Goal: Information Seeking & Learning: Learn about a topic

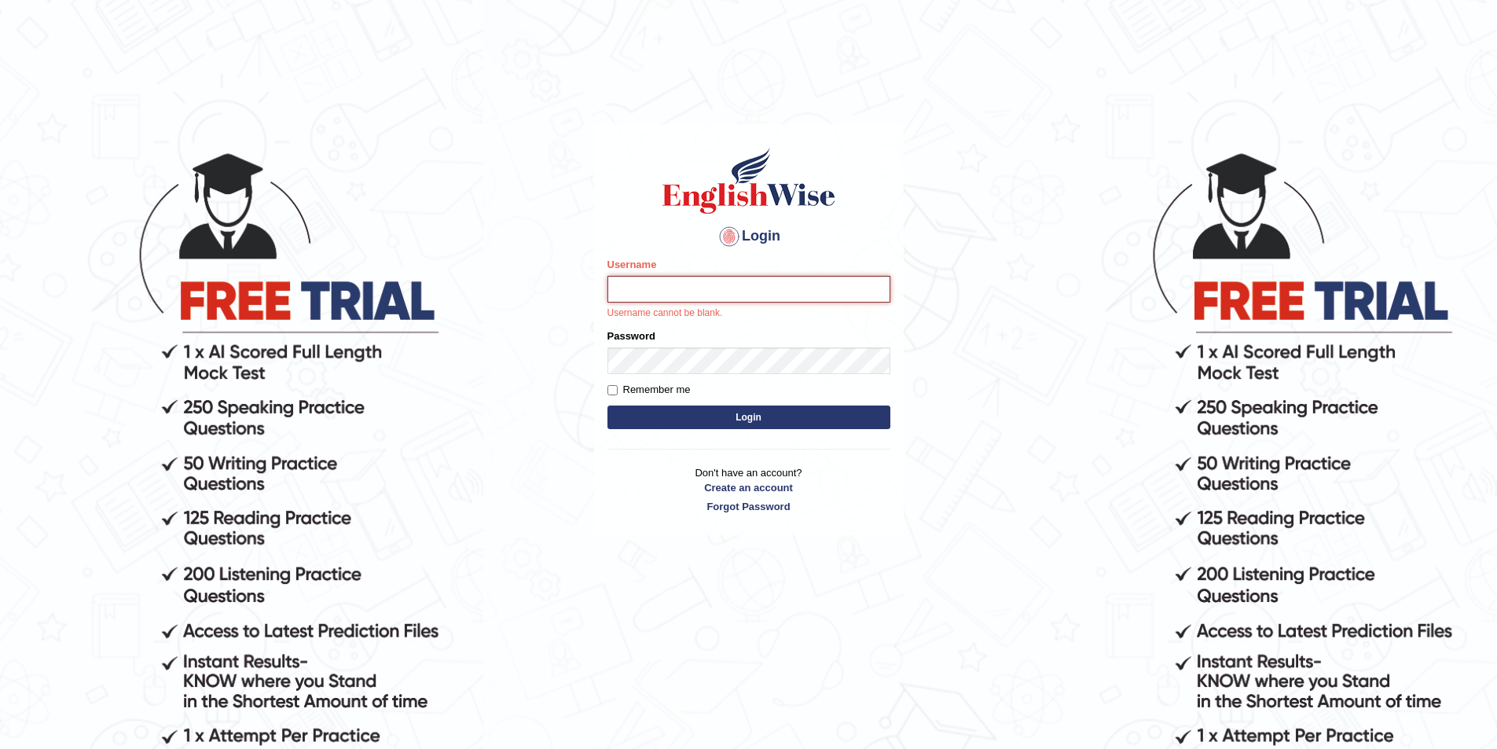
type input "najakter"
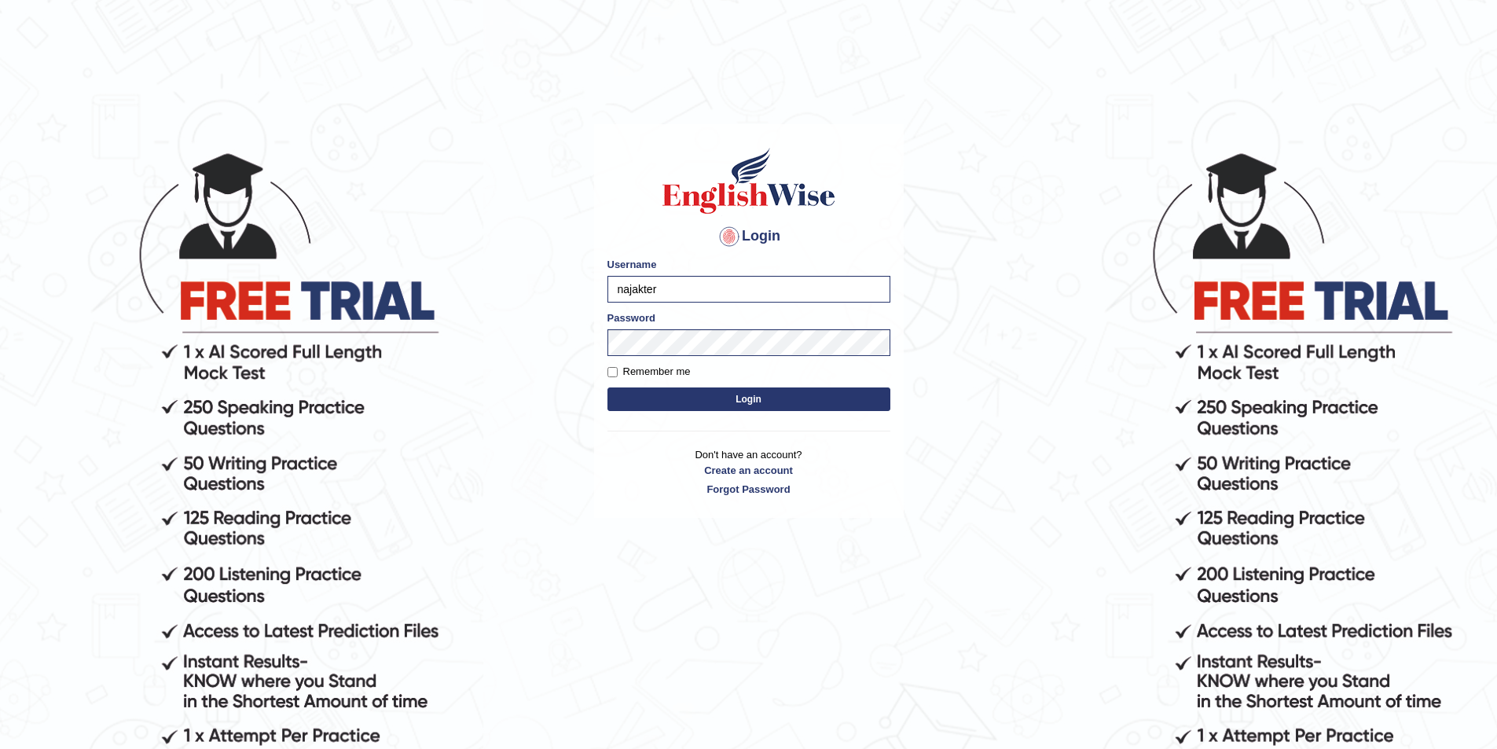
click at [745, 402] on button "Login" at bounding box center [748, 399] width 283 height 24
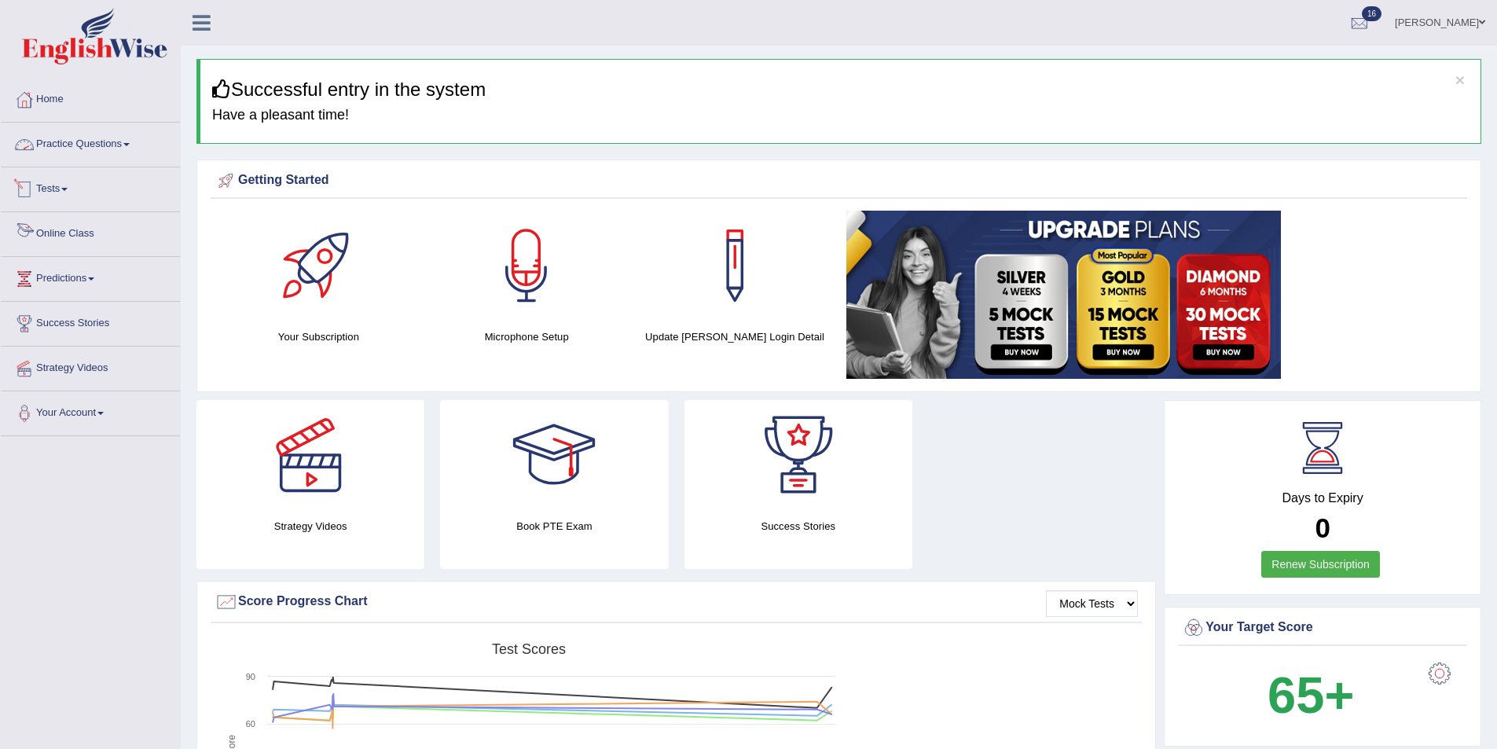
click at [75, 232] on link "Online Class" at bounding box center [90, 231] width 179 height 39
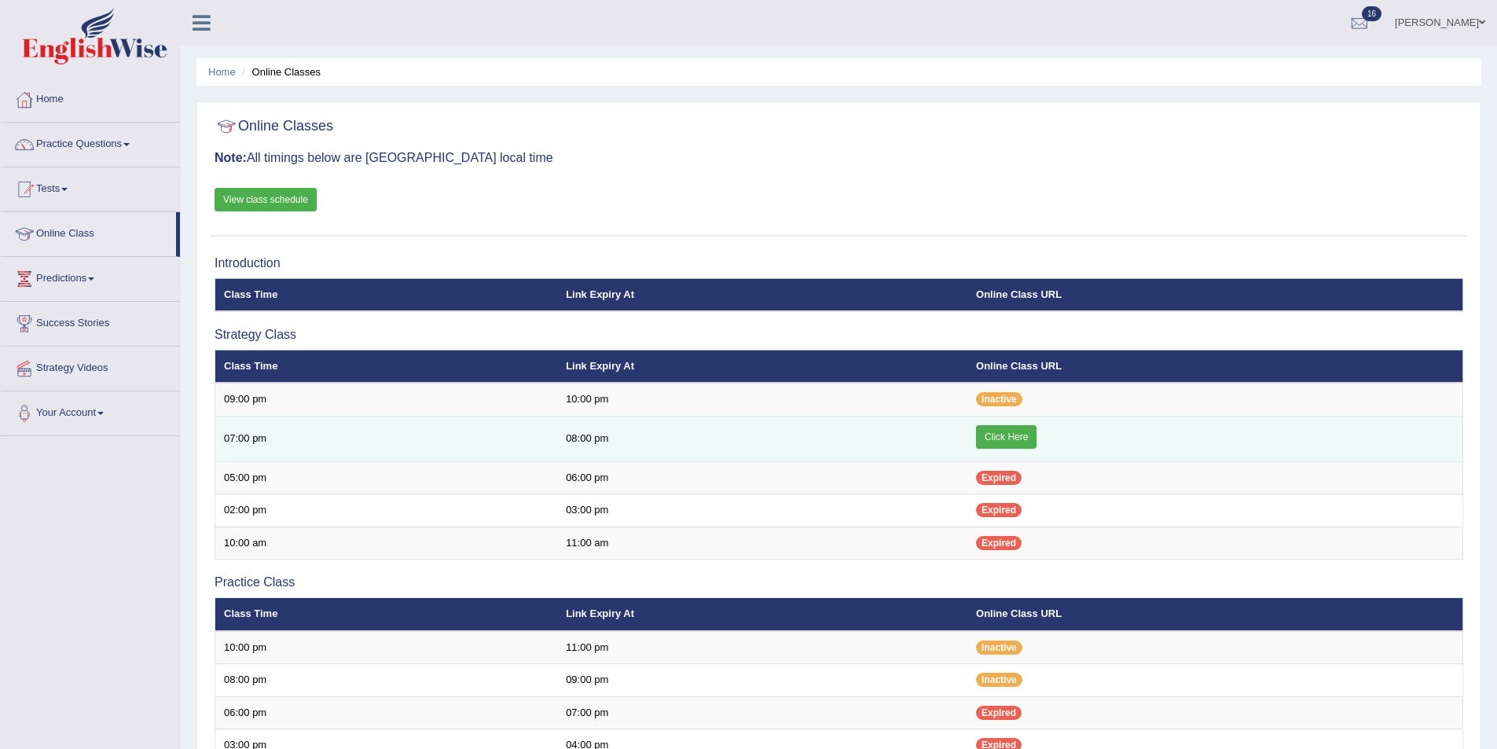
click at [1002, 439] on link "Click Here" at bounding box center [1006, 437] width 61 height 24
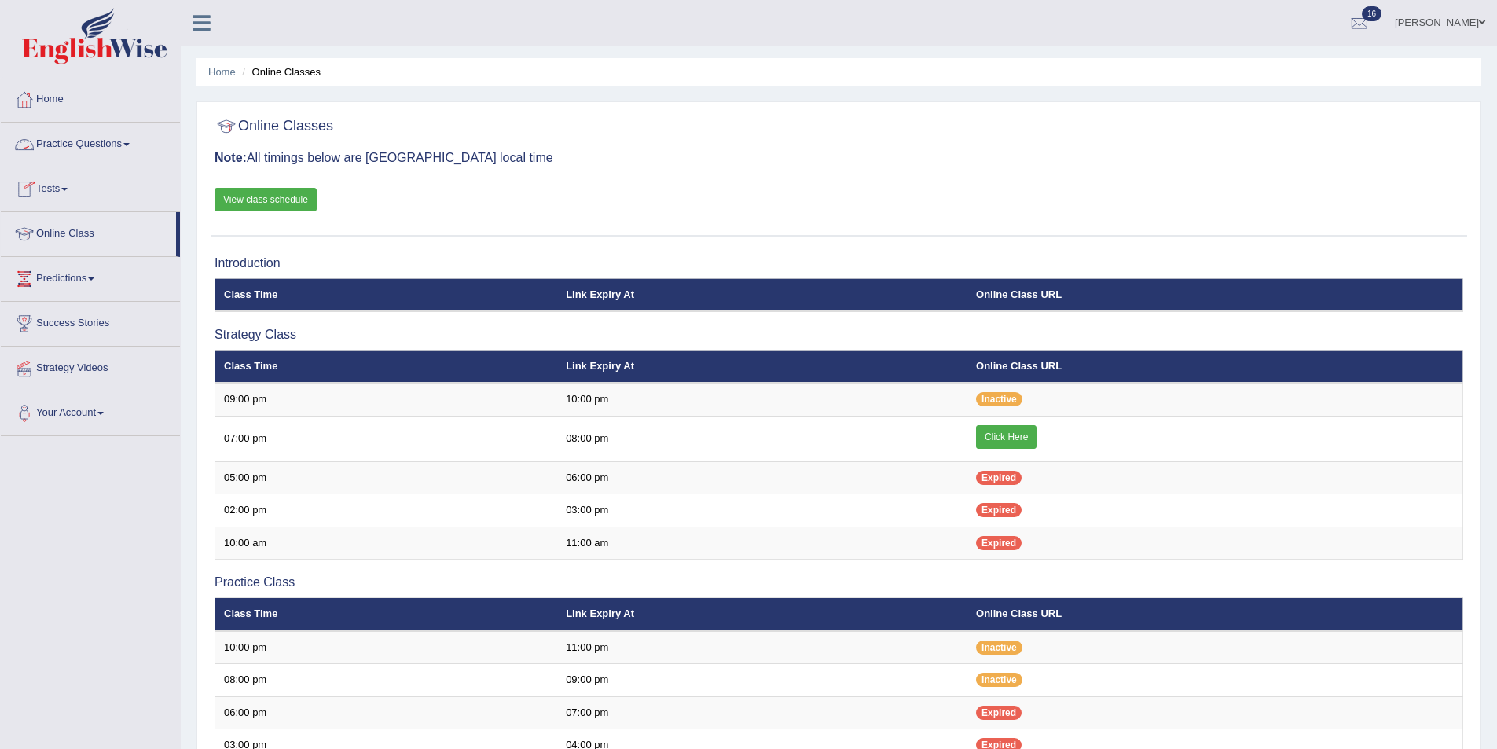
click at [56, 146] on link "Practice Questions" at bounding box center [90, 142] width 179 height 39
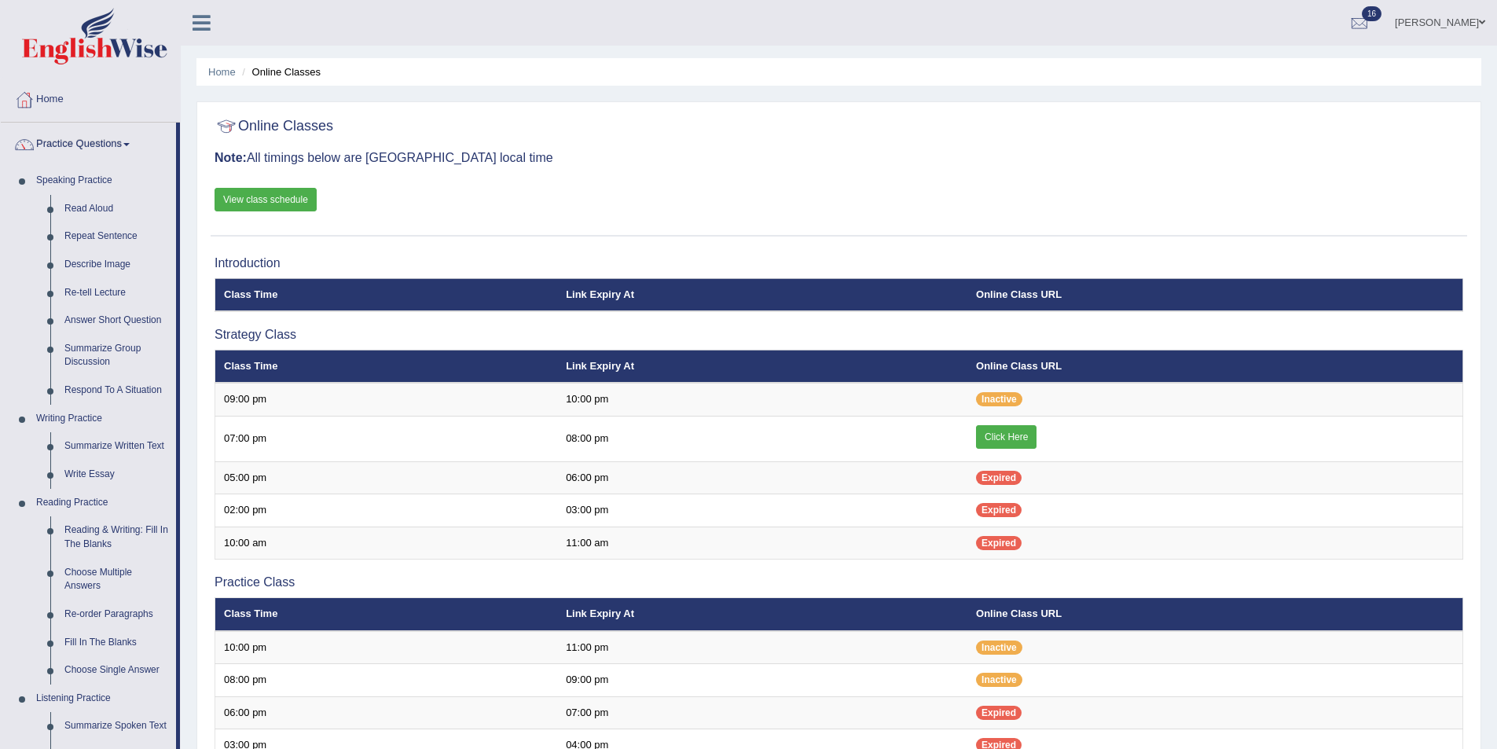
click at [276, 194] on link "View class schedule" at bounding box center [266, 200] width 102 height 24
click at [100, 527] on link "Reading & Writing: Fill In The Blanks" at bounding box center [116, 537] width 119 height 42
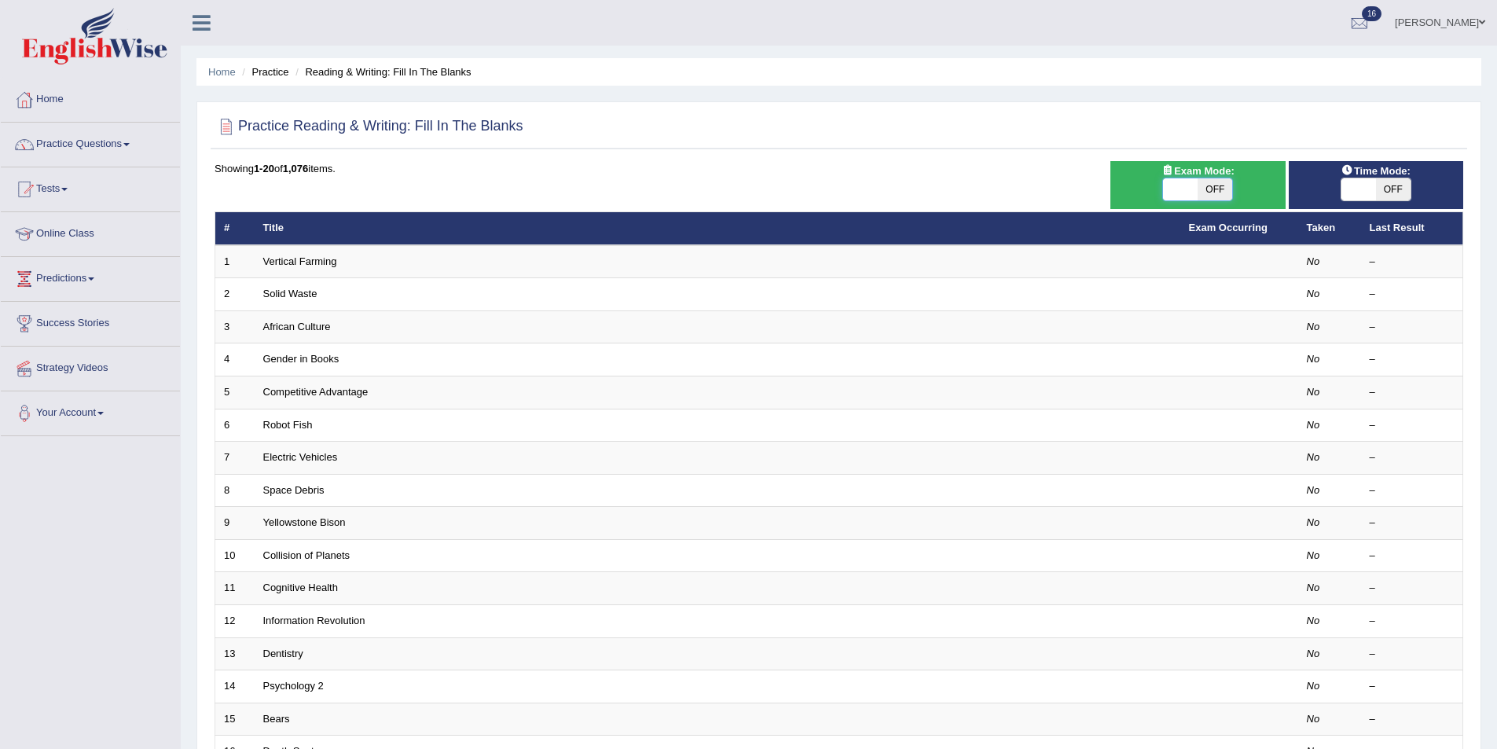
click at [1195, 194] on span at bounding box center [1180, 189] width 35 height 22
checkbox input "true"
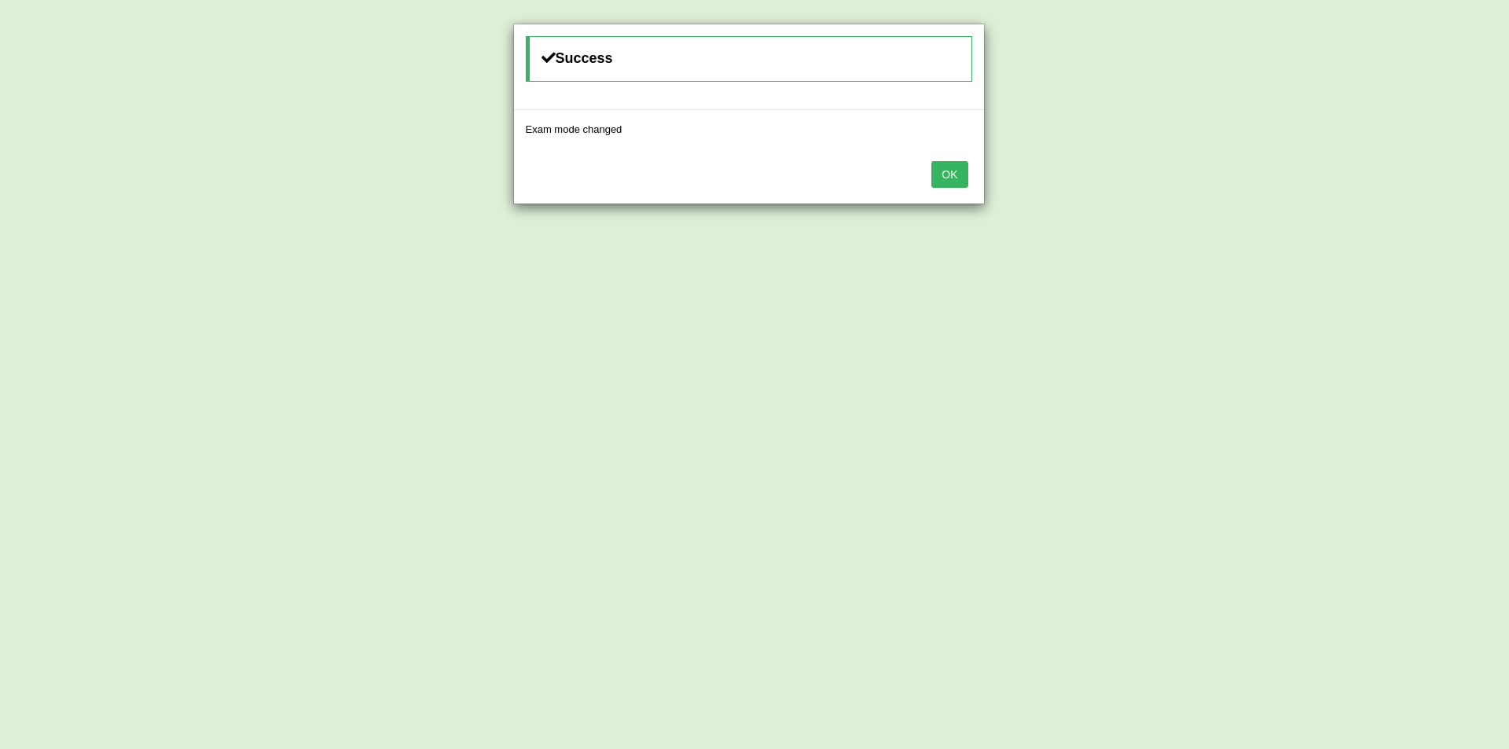
click at [962, 166] on button "OK" at bounding box center [949, 174] width 36 height 27
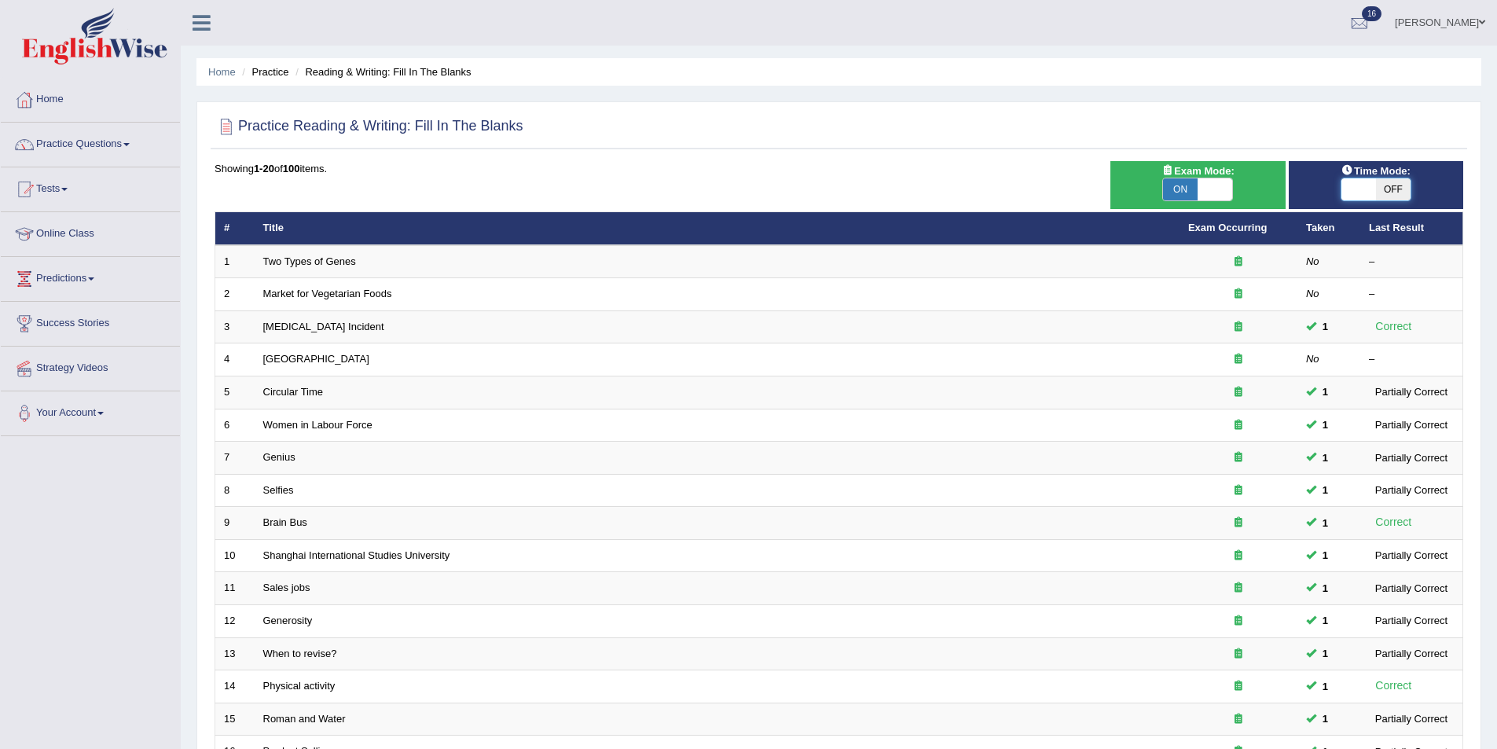
click at [1355, 191] on span at bounding box center [1359, 189] width 35 height 22
checkbox input "true"
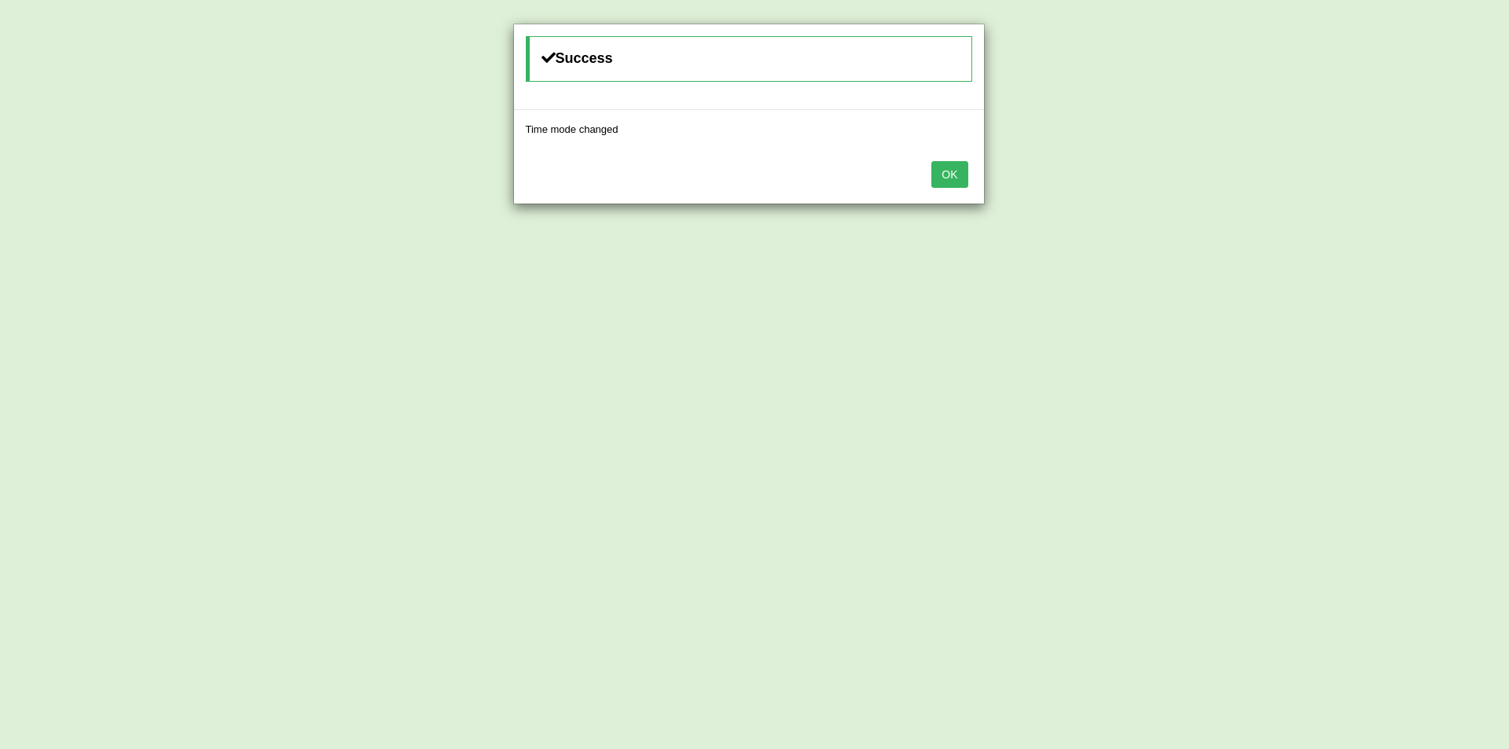
click at [938, 182] on button "OK" at bounding box center [949, 174] width 36 height 27
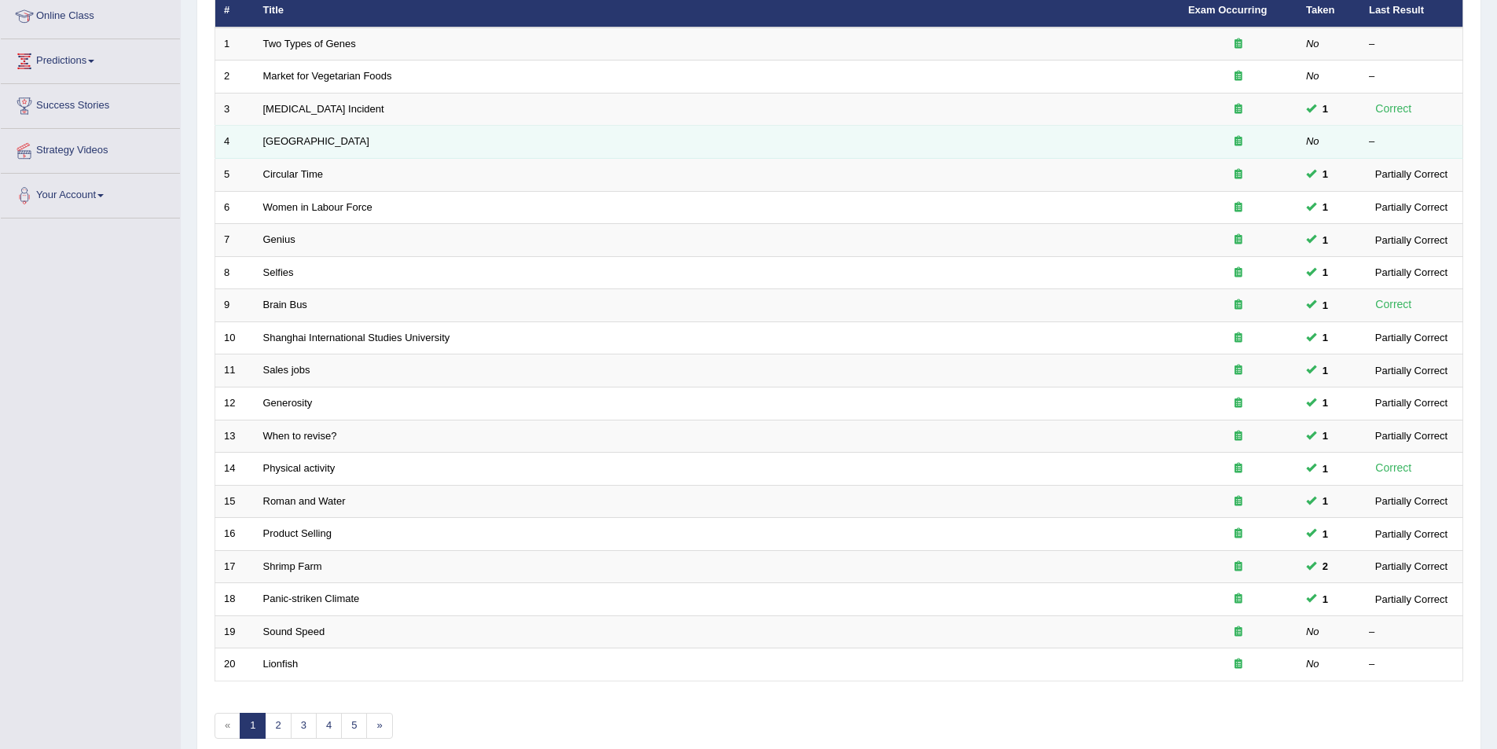
scroll to position [292, 0]
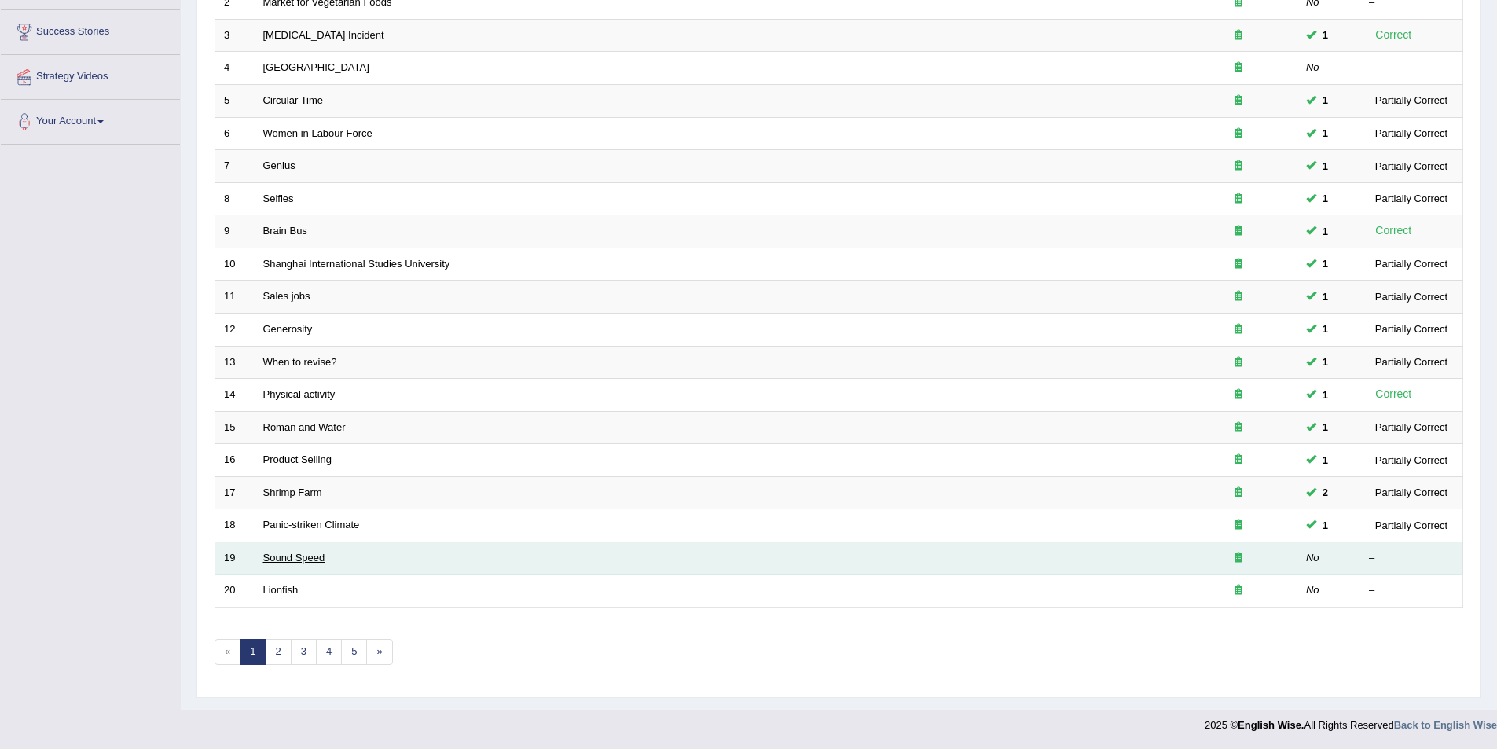
click at [309, 554] on link "Sound Speed" at bounding box center [294, 558] width 62 height 12
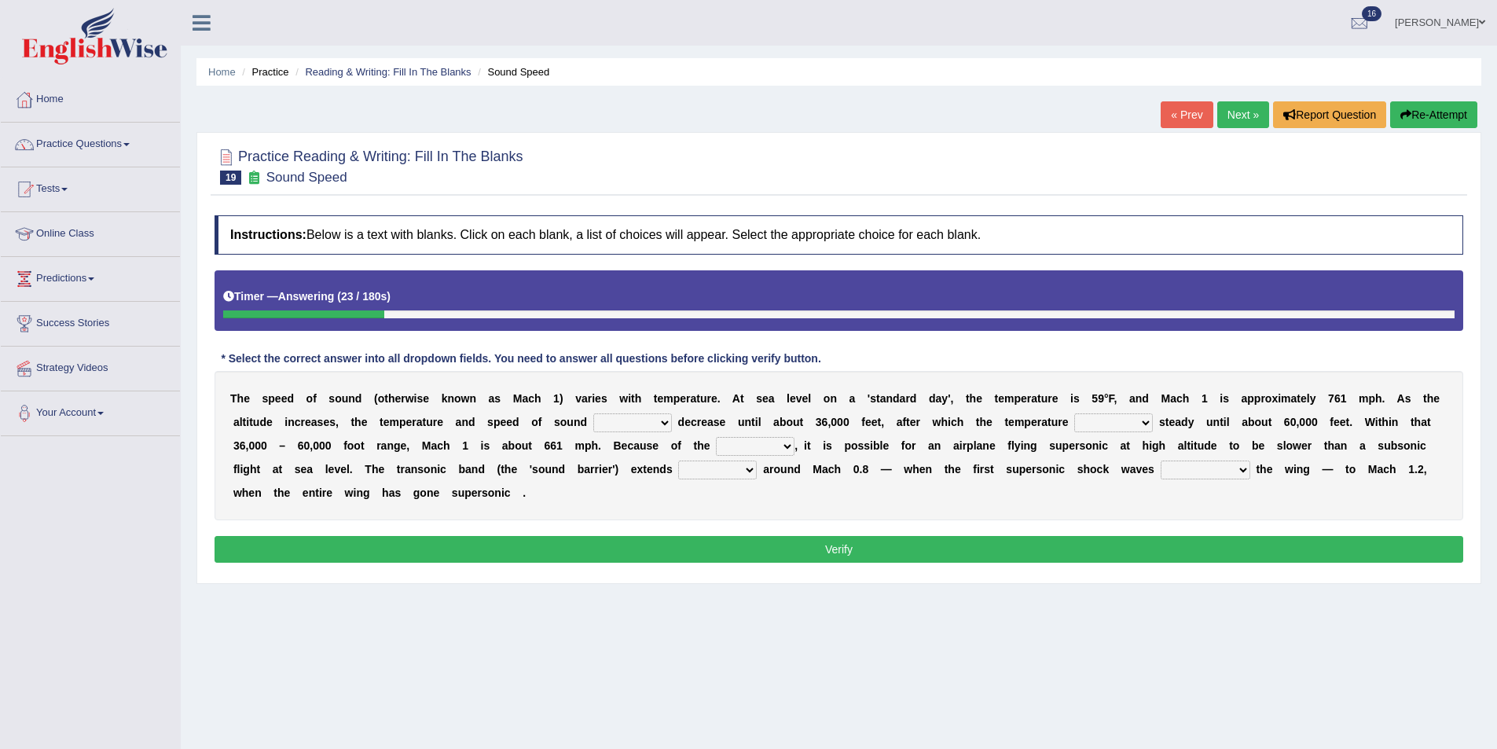
click at [655, 425] on select "not yet none both" at bounding box center [632, 422] width 79 height 19
select select "both"
click at [593, 413] on select "not yet none both" at bounding box center [632, 422] width 79 height 19
click at [1138, 426] on select "opposes remains plots mutates" at bounding box center [1113, 422] width 79 height 19
select select "remains"
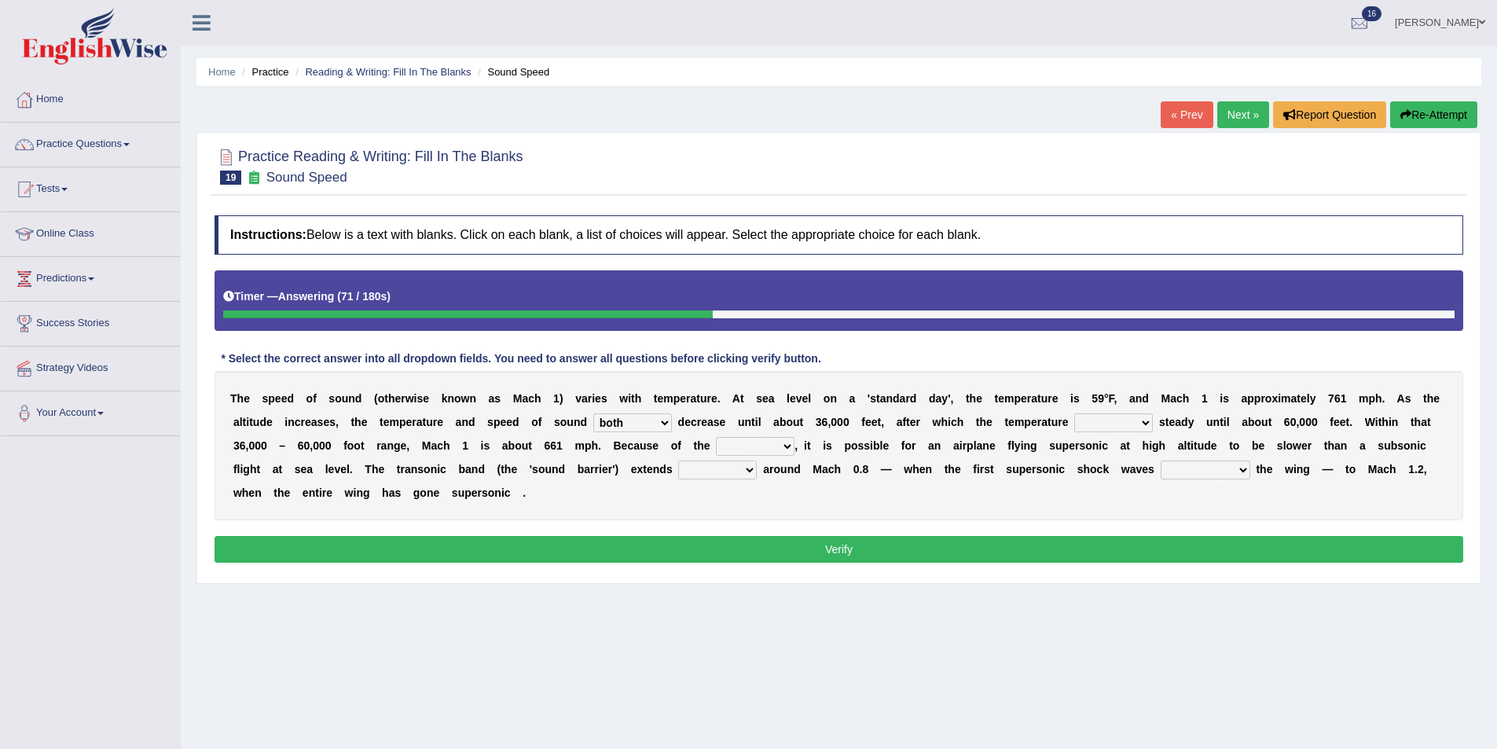
click at [1074, 413] on select "opposes remains plots mutates" at bounding box center [1113, 422] width 79 height 19
click at [764, 446] on select "veriety variation ventilation similarity" at bounding box center [755, 446] width 79 height 19
select select "variation"
click at [716, 437] on select "veriety variation ventilation similarity" at bounding box center [755, 446] width 79 height 19
click at [748, 474] on select "near from with in" at bounding box center [717, 470] width 79 height 19
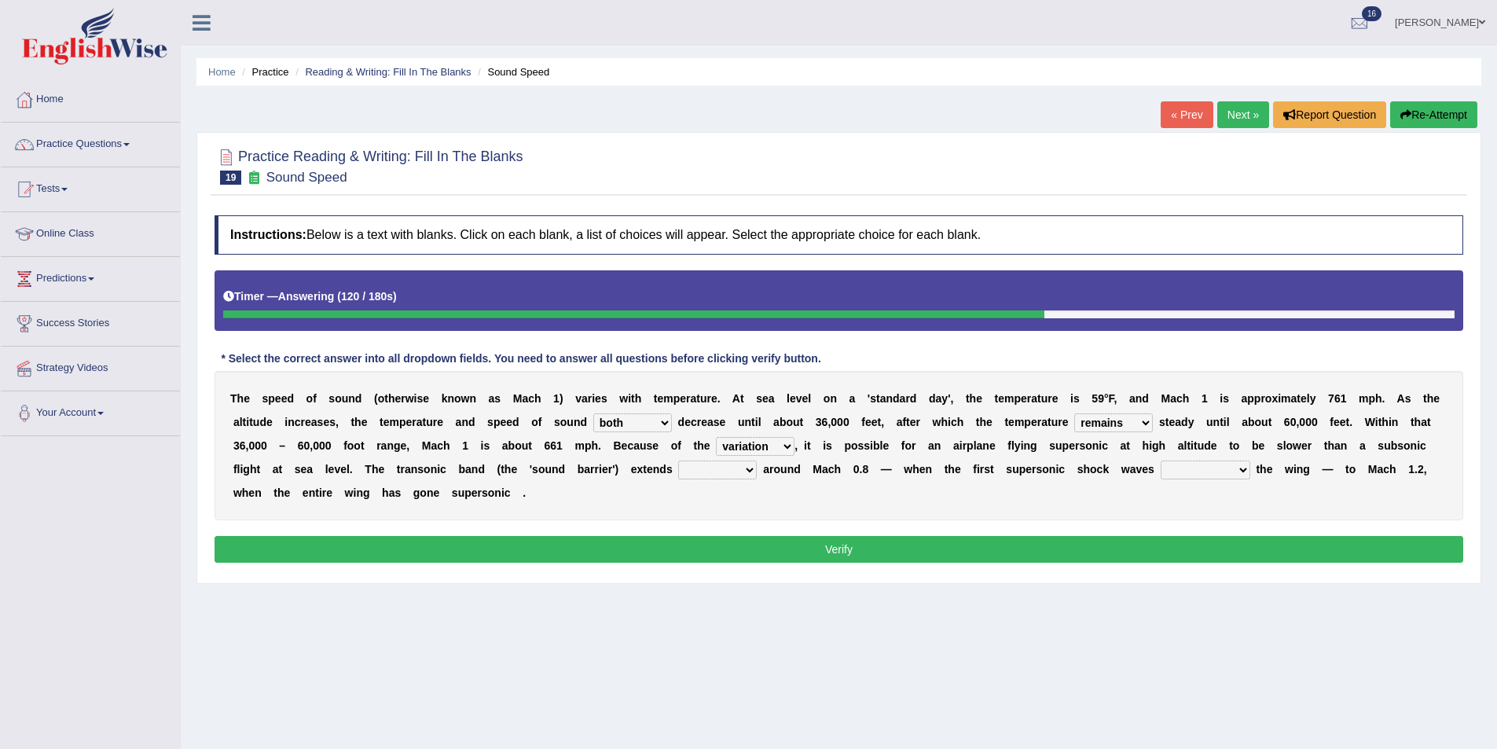
select select "near"
click at [678, 461] on select "near from with in" at bounding box center [717, 470] width 79 height 19
click at [1178, 470] on select "diverge from form on add to prevent from" at bounding box center [1206, 470] width 90 height 19
select select "add to"
click at [1161, 461] on select "diverge from form on add to prevent from" at bounding box center [1206, 470] width 90 height 19
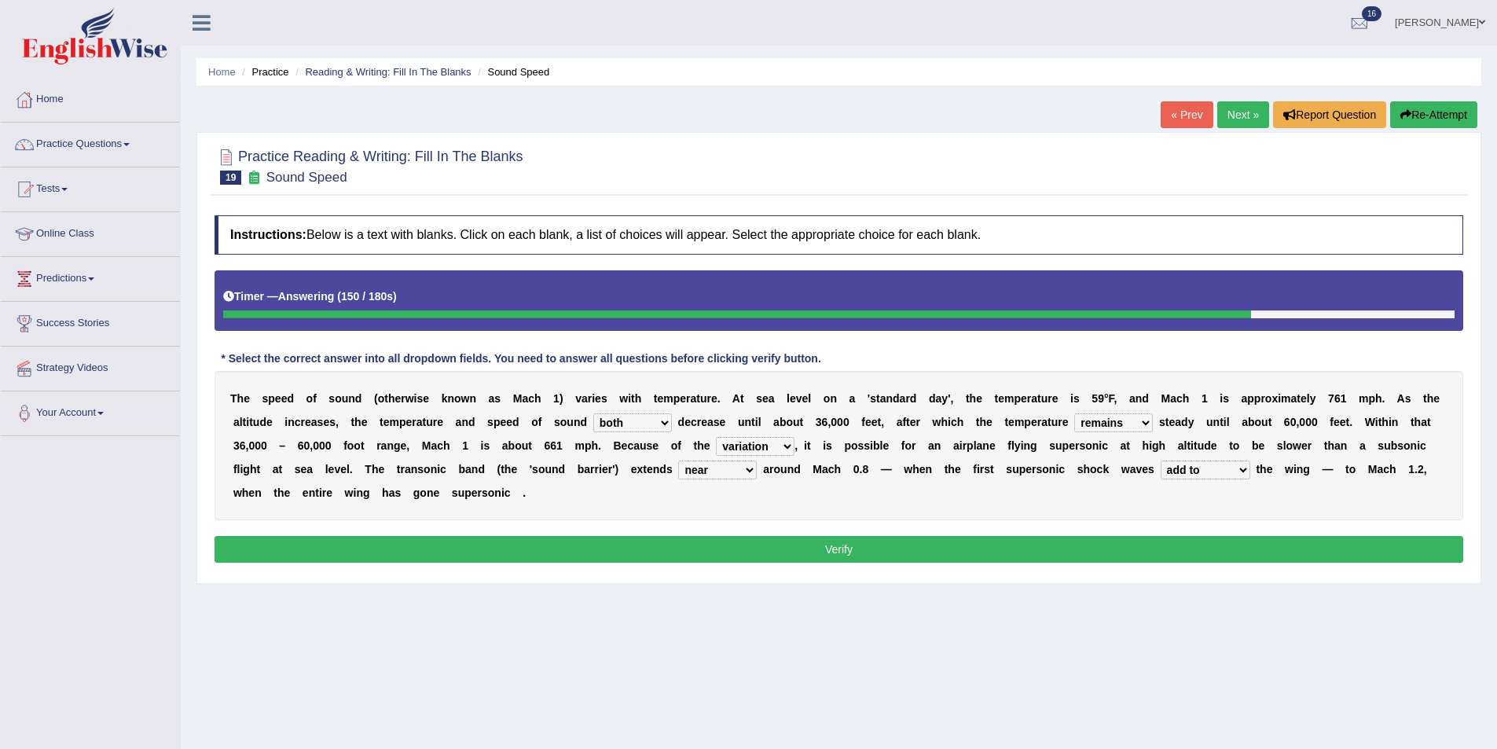
click at [1176, 547] on button "Verify" at bounding box center [839, 549] width 1249 height 27
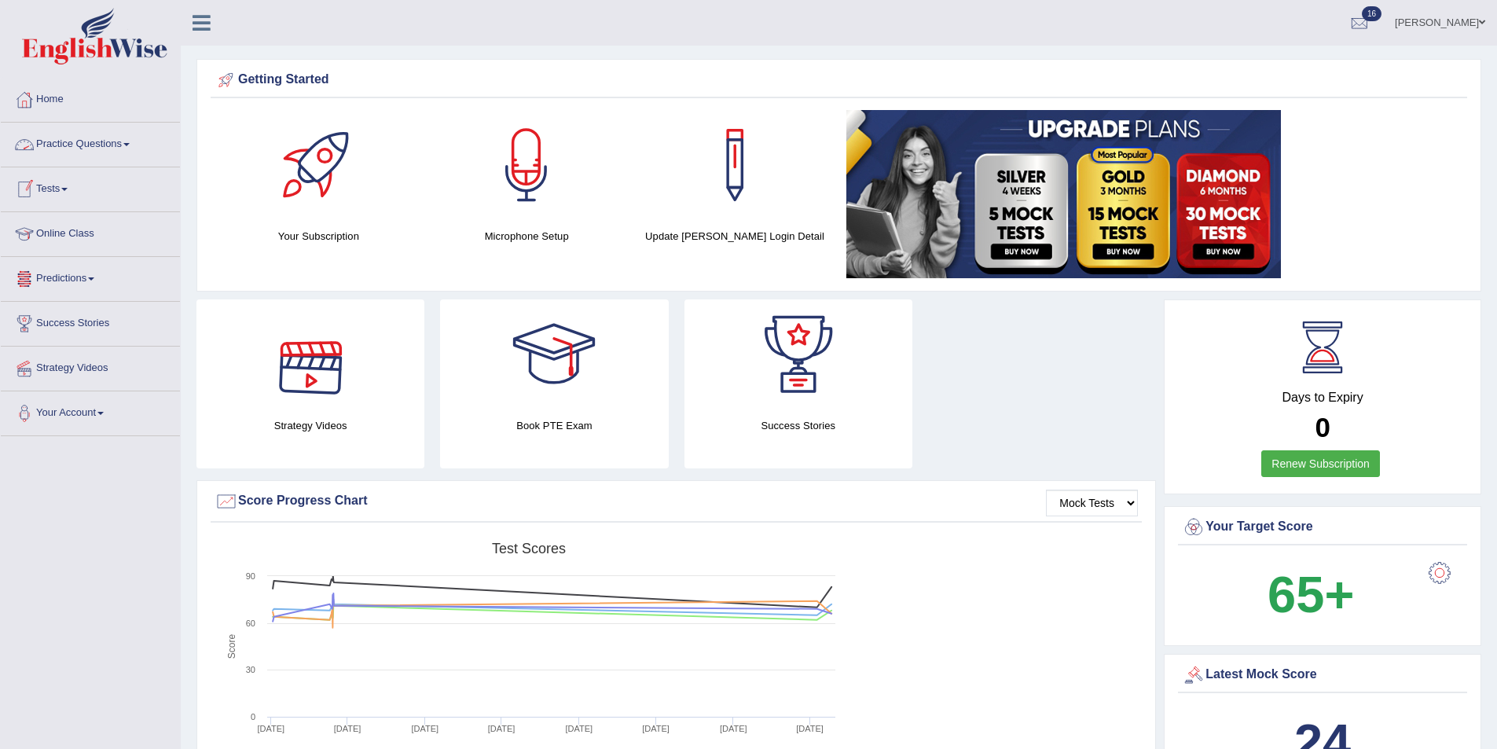
click at [89, 144] on link "Practice Questions" at bounding box center [90, 142] width 179 height 39
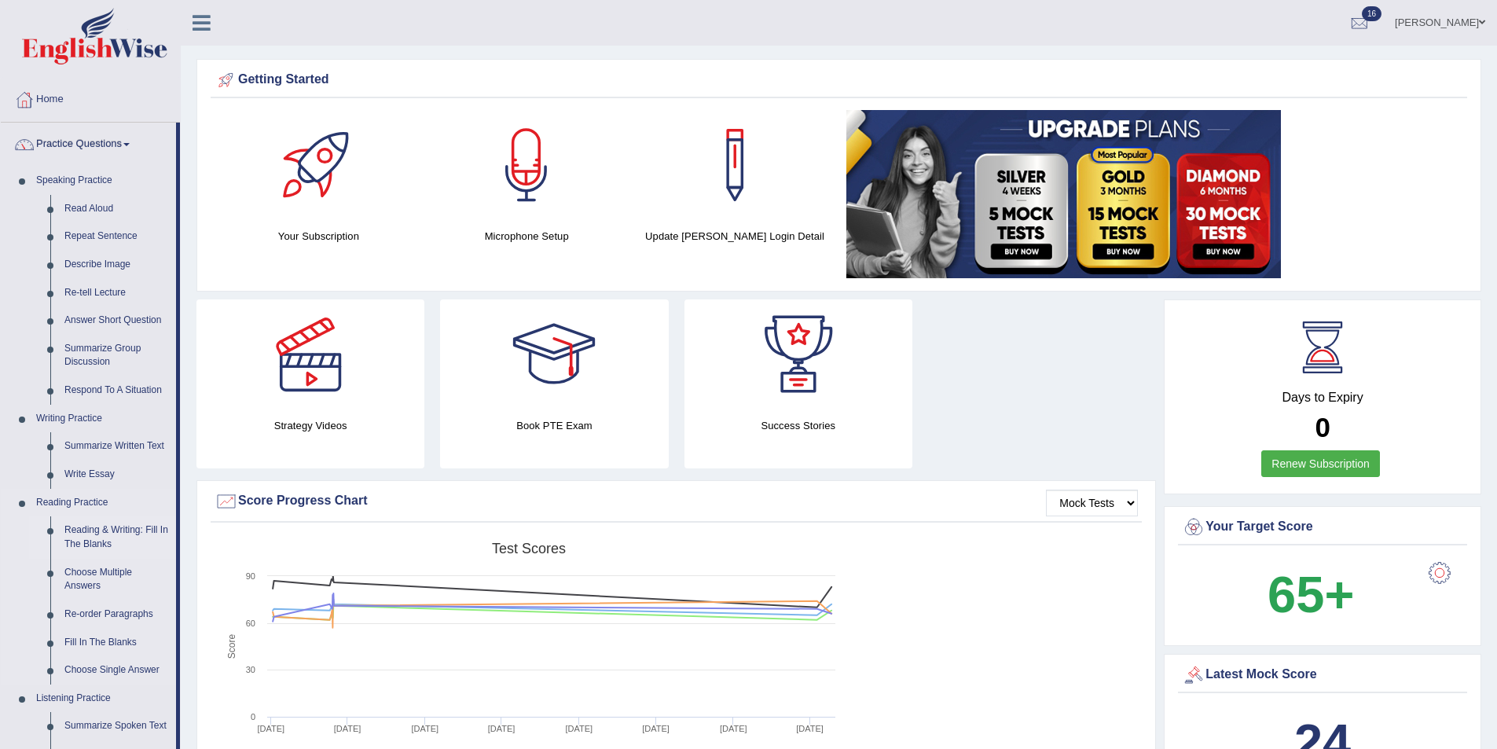
click at [94, 531] on link "Reading & Writing: Fill In The Blanks" at bounding box center [116, 537] width 119 height 42
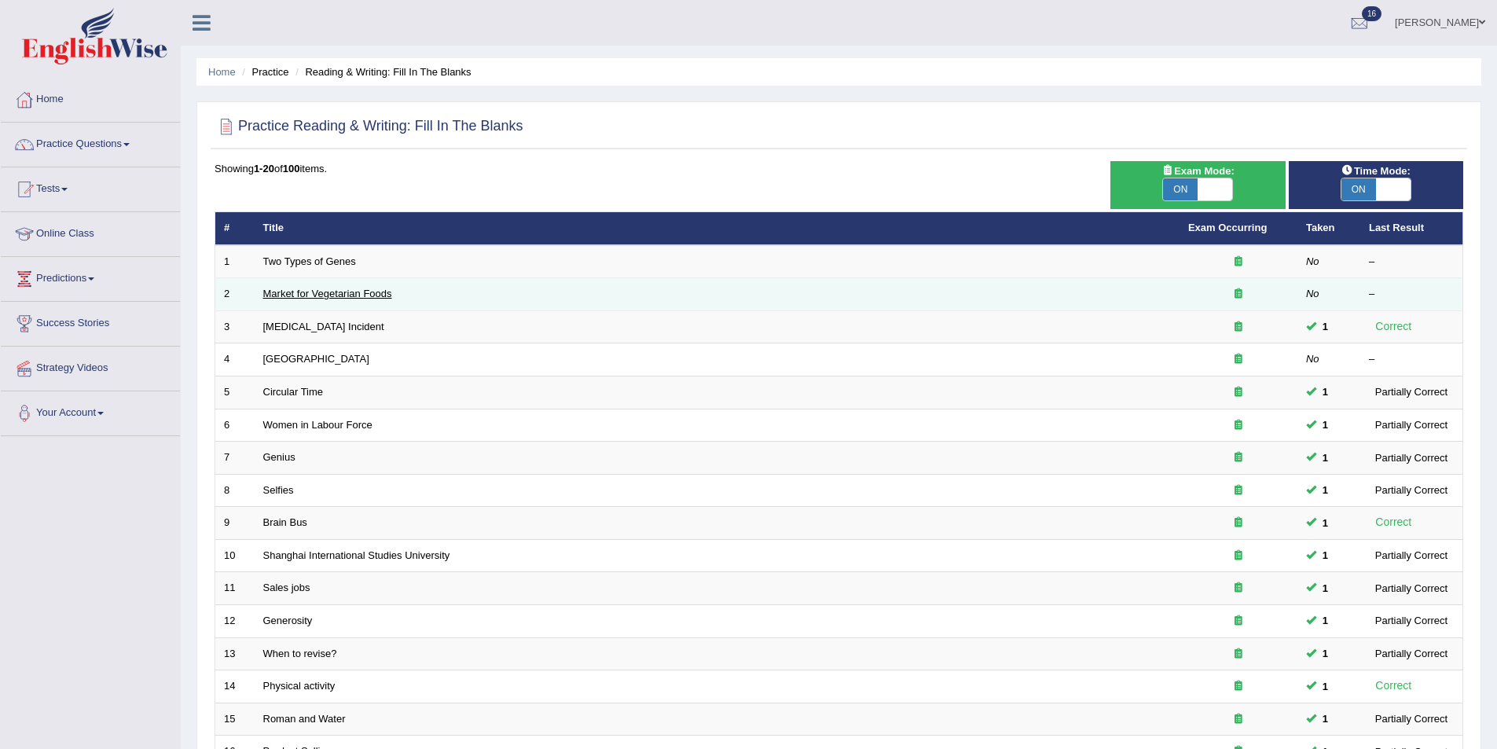
click at [343, 292] on link "Market for Vegetarian Foods" at bounding box center [327, 294] width 129 height 12
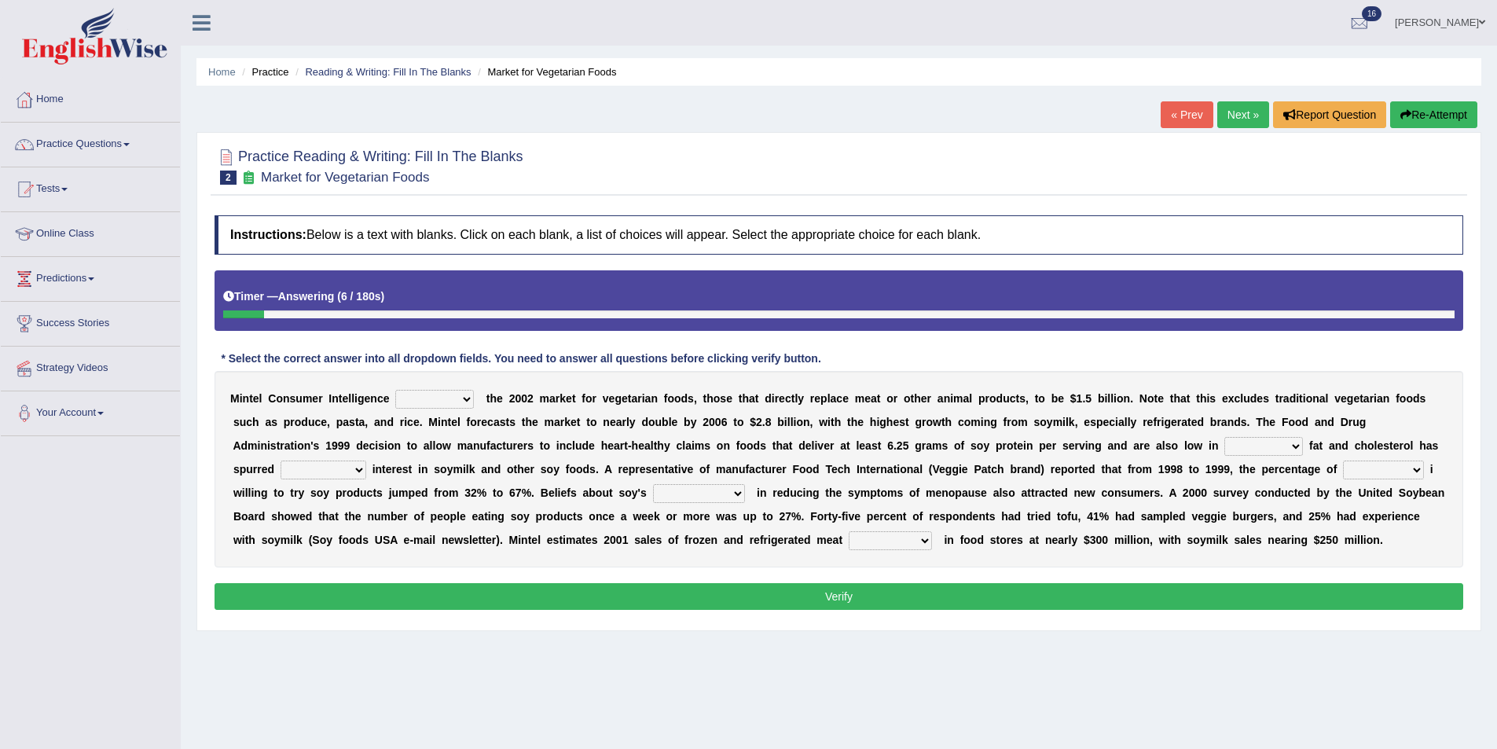
click at [441, 406] on select "deals fulfills creates estimates" at bounding box center [434, 399] width 79 height 19
select select "estimates"
click at [395, 390] on select "deals fulfills creates estimates" at bounding box center [434, 399] width 79 height 19
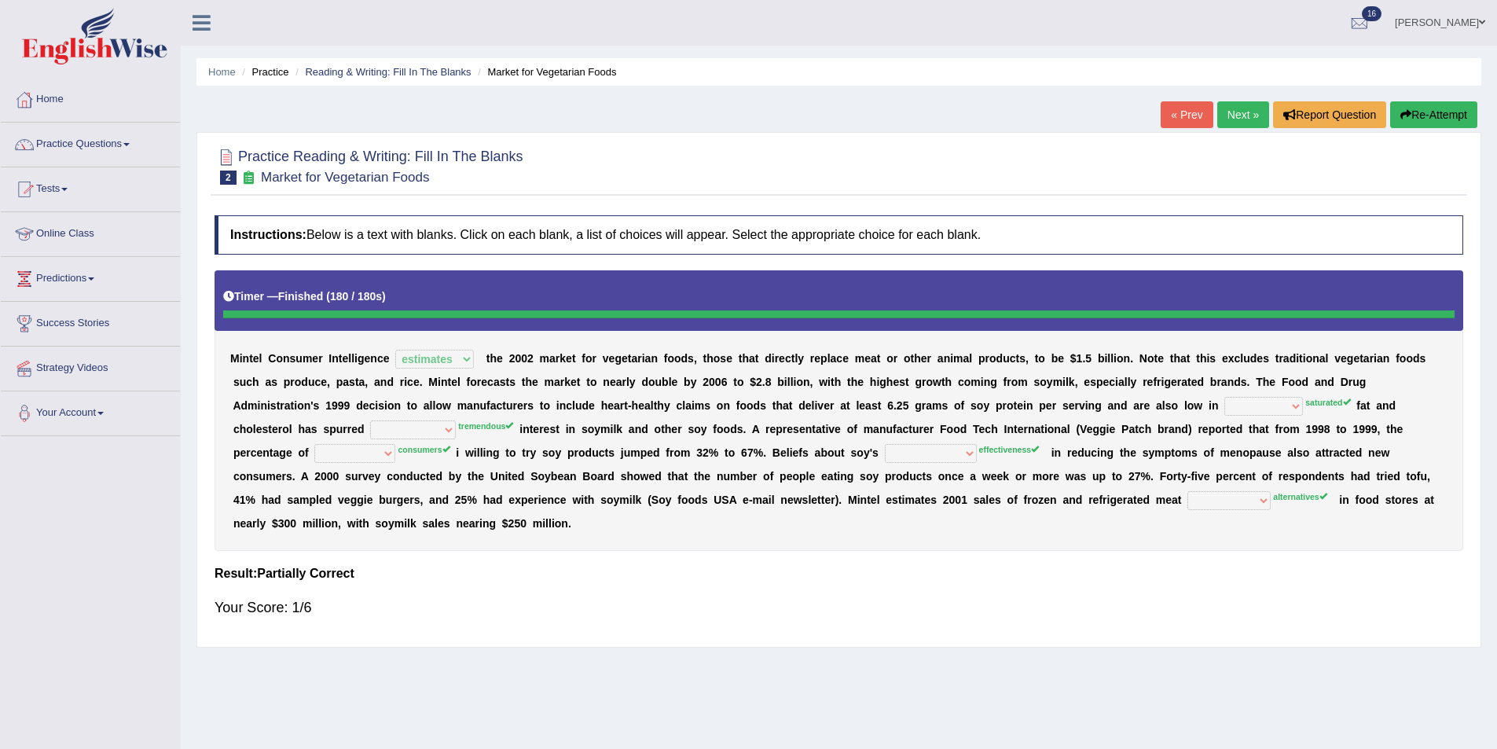
click at [77, 236] on link "Online Class" at bounding box center [90, 231] width 179 height 39
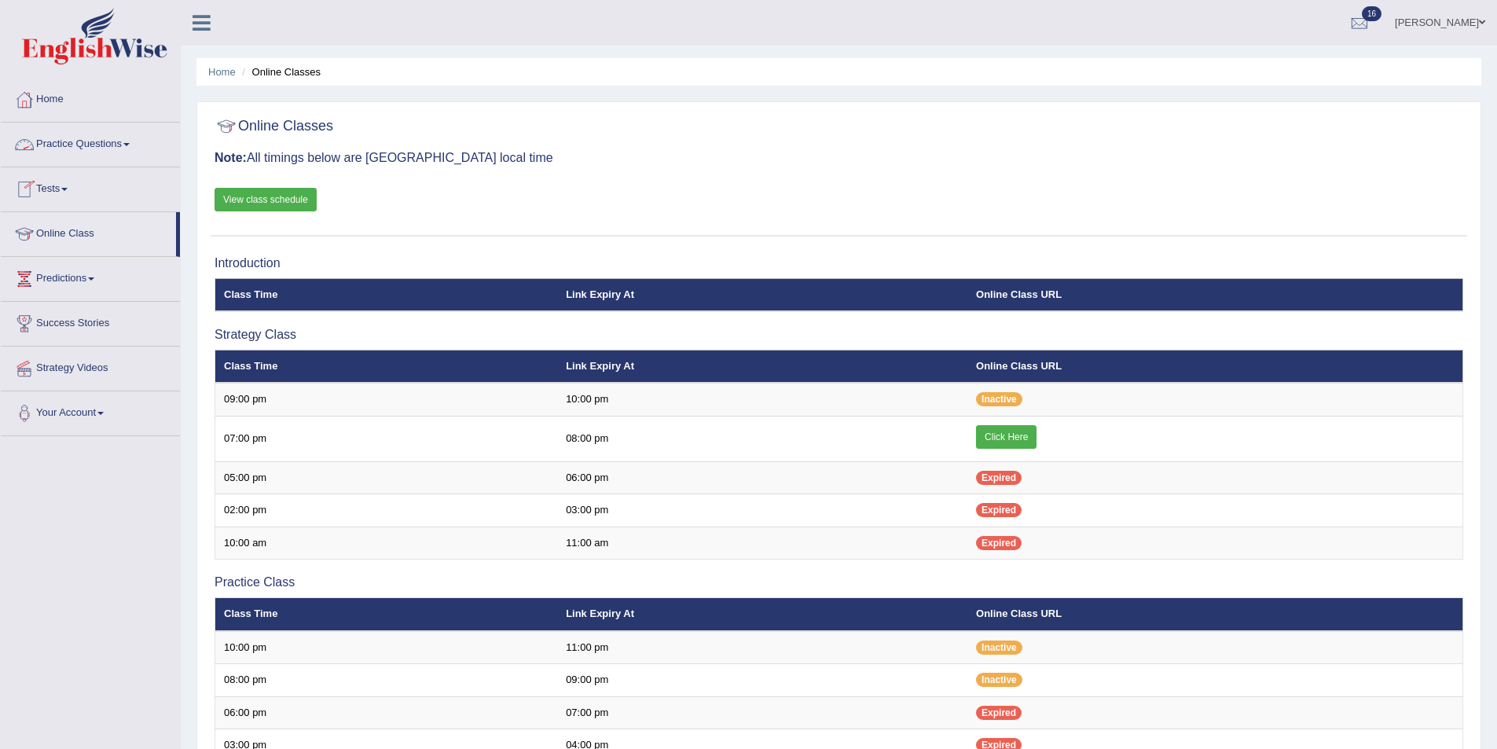
click at [61, 145] on link "Practice Questions" at bounding box center [90, 142] width 179 height 39
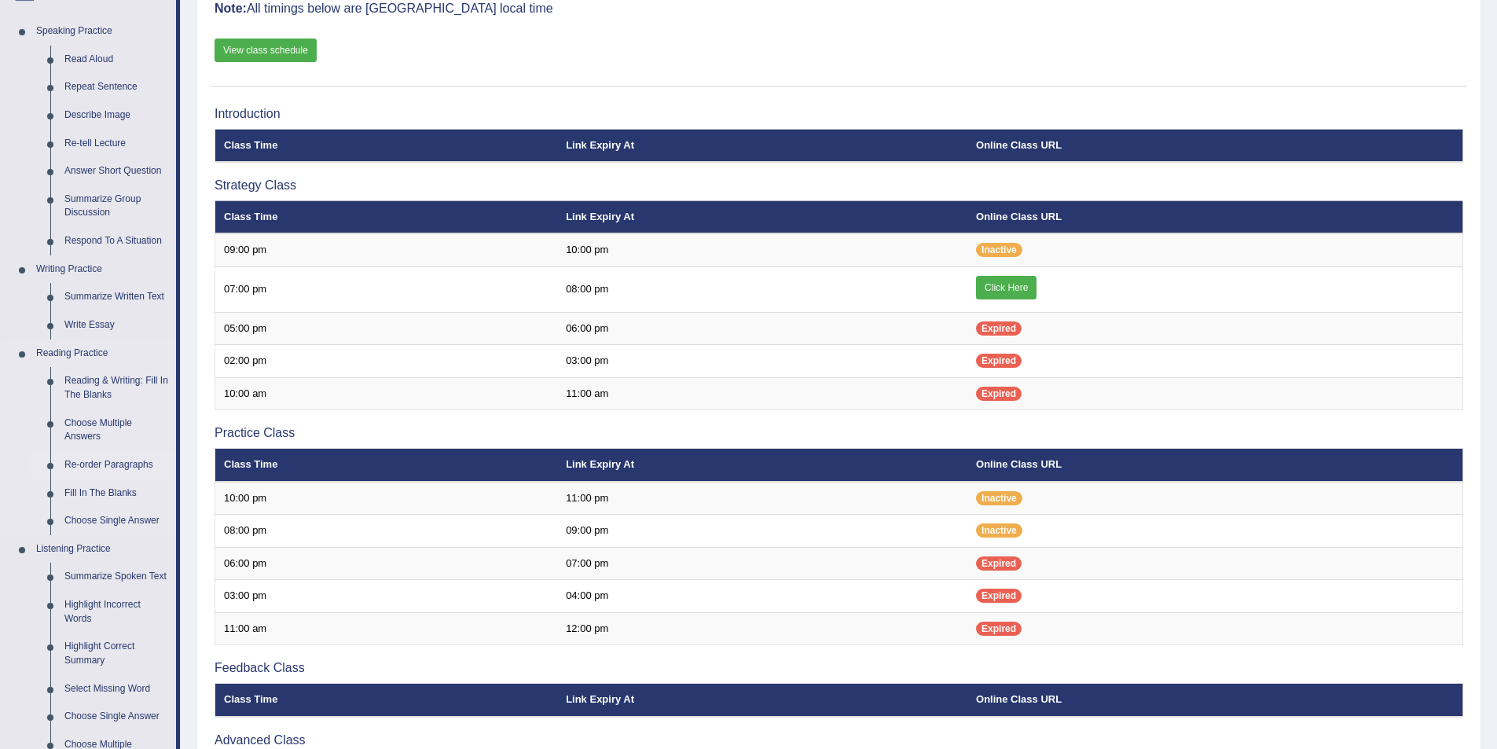
scroll to position [157, 0]
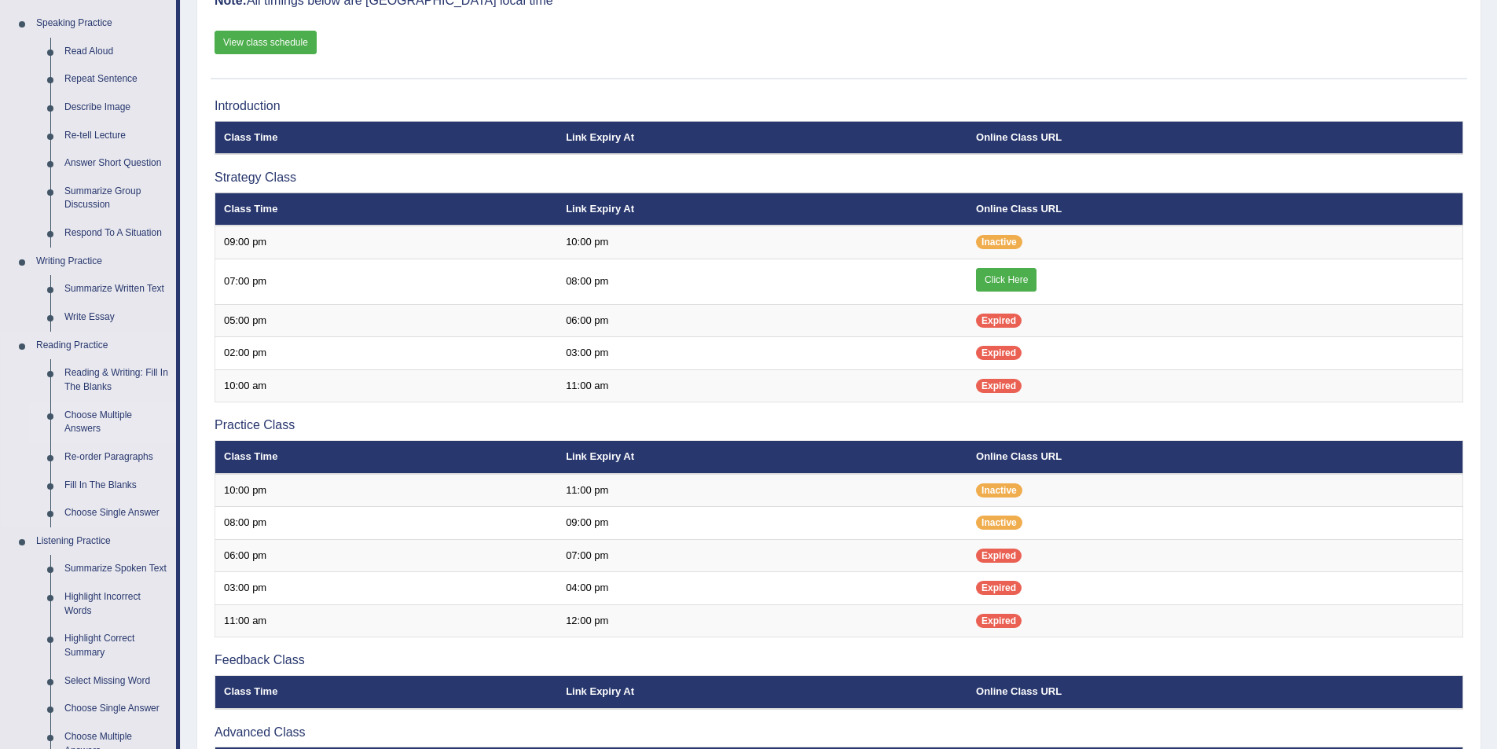
click at [100, 420] on link "Choose Multiple Answers" at bounding box center [116, 423] width 119 height 42
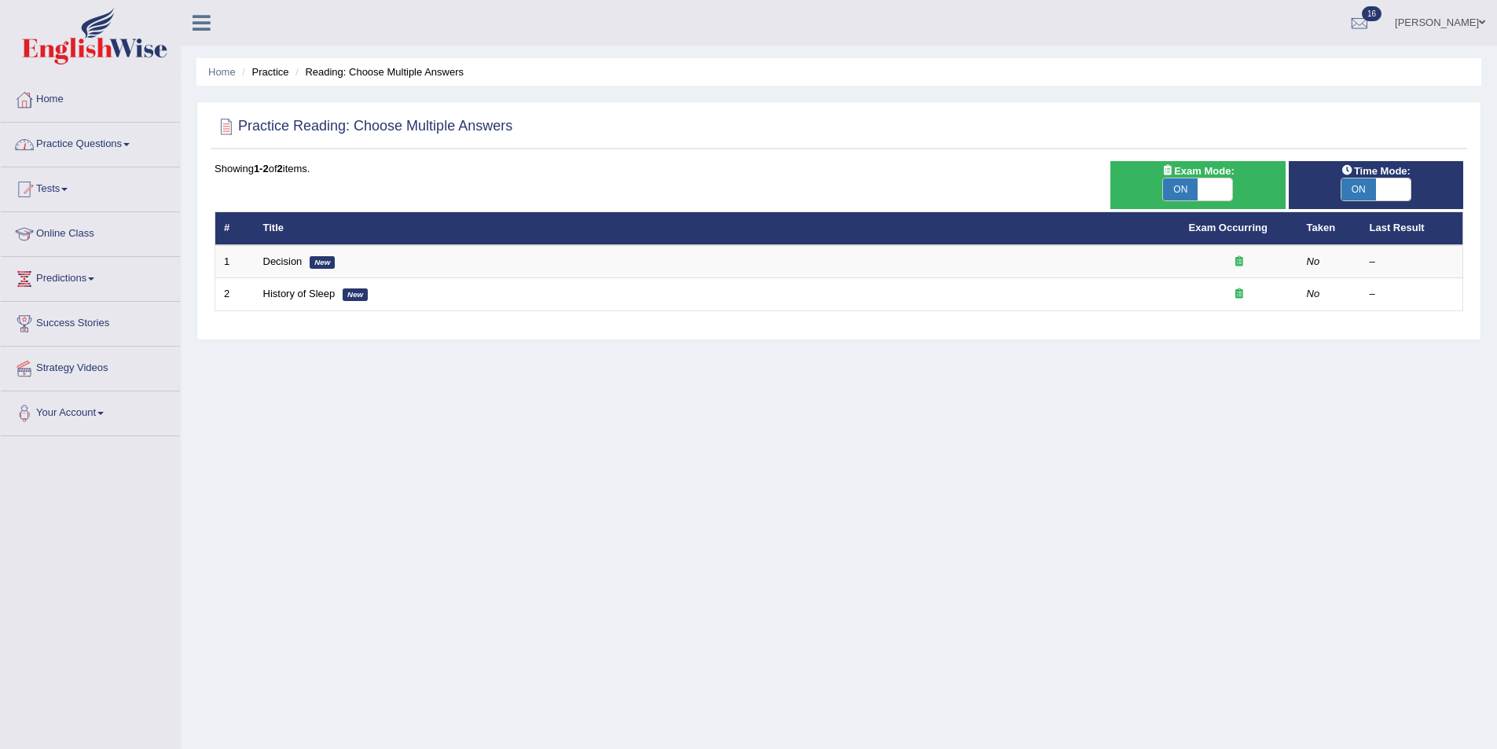
click at [61, 143] on link "Practice Questions" at bounding box center [90, 142] width 179 height 39
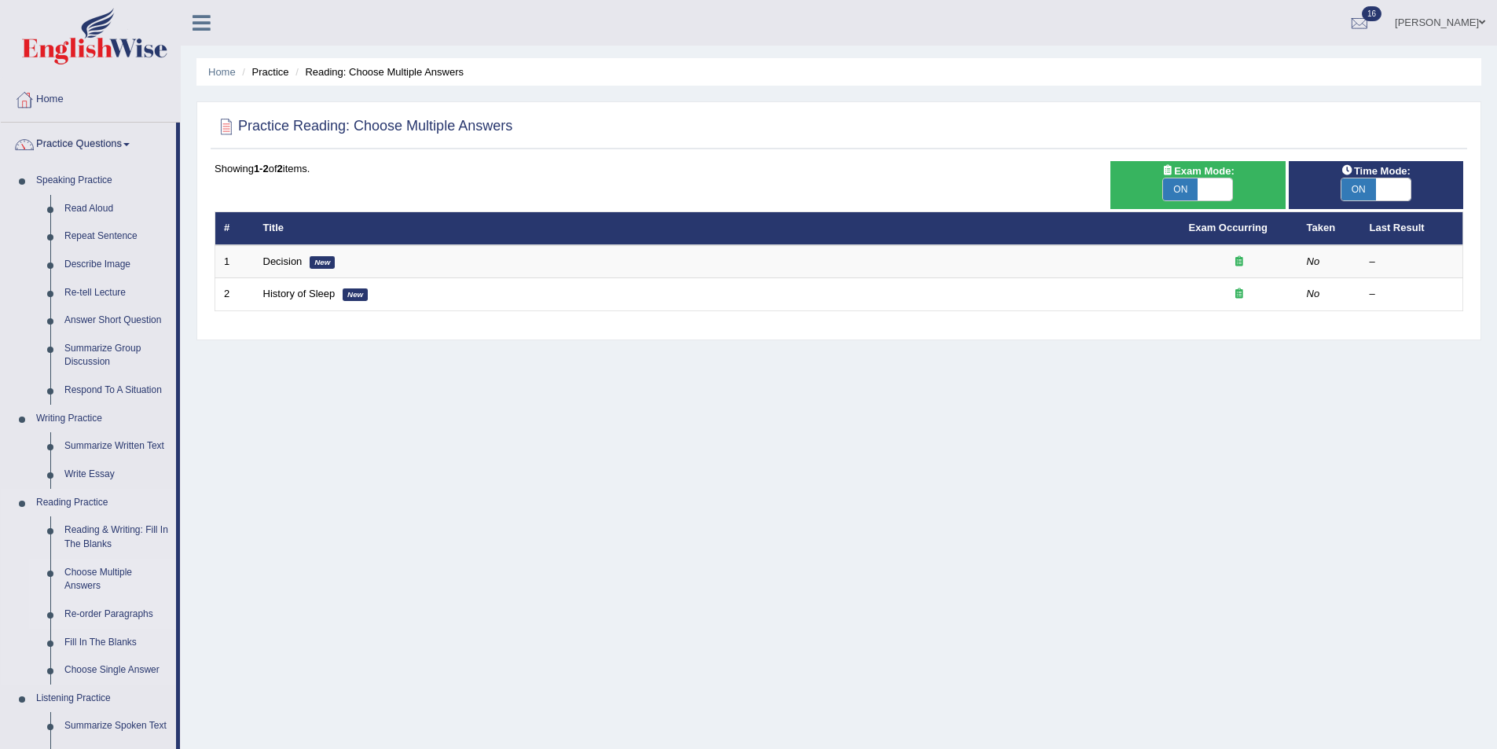
click at [100, 615] on link "Re-order Paragraphs" at bounding box center [116, 614] width 119 height 28
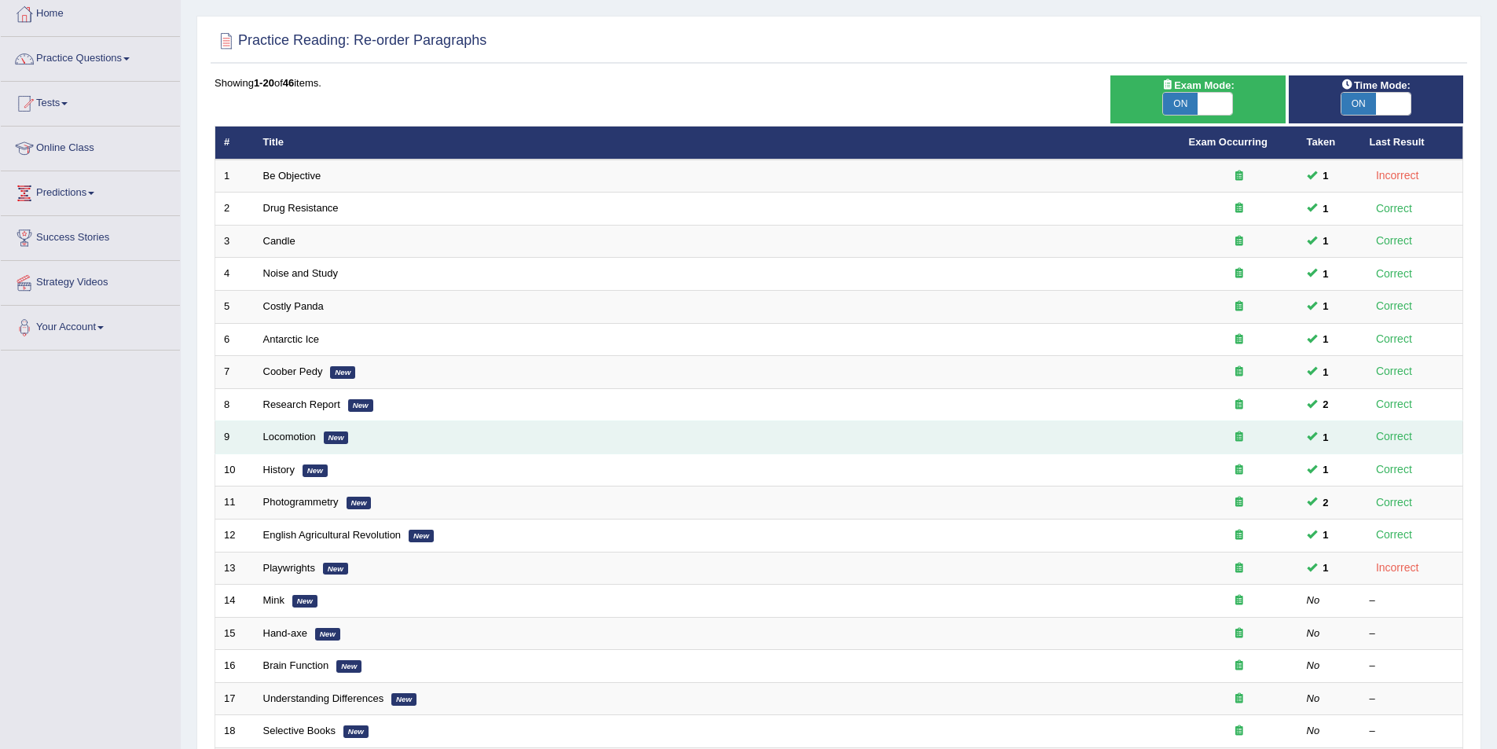
scroll to position [213, 0]
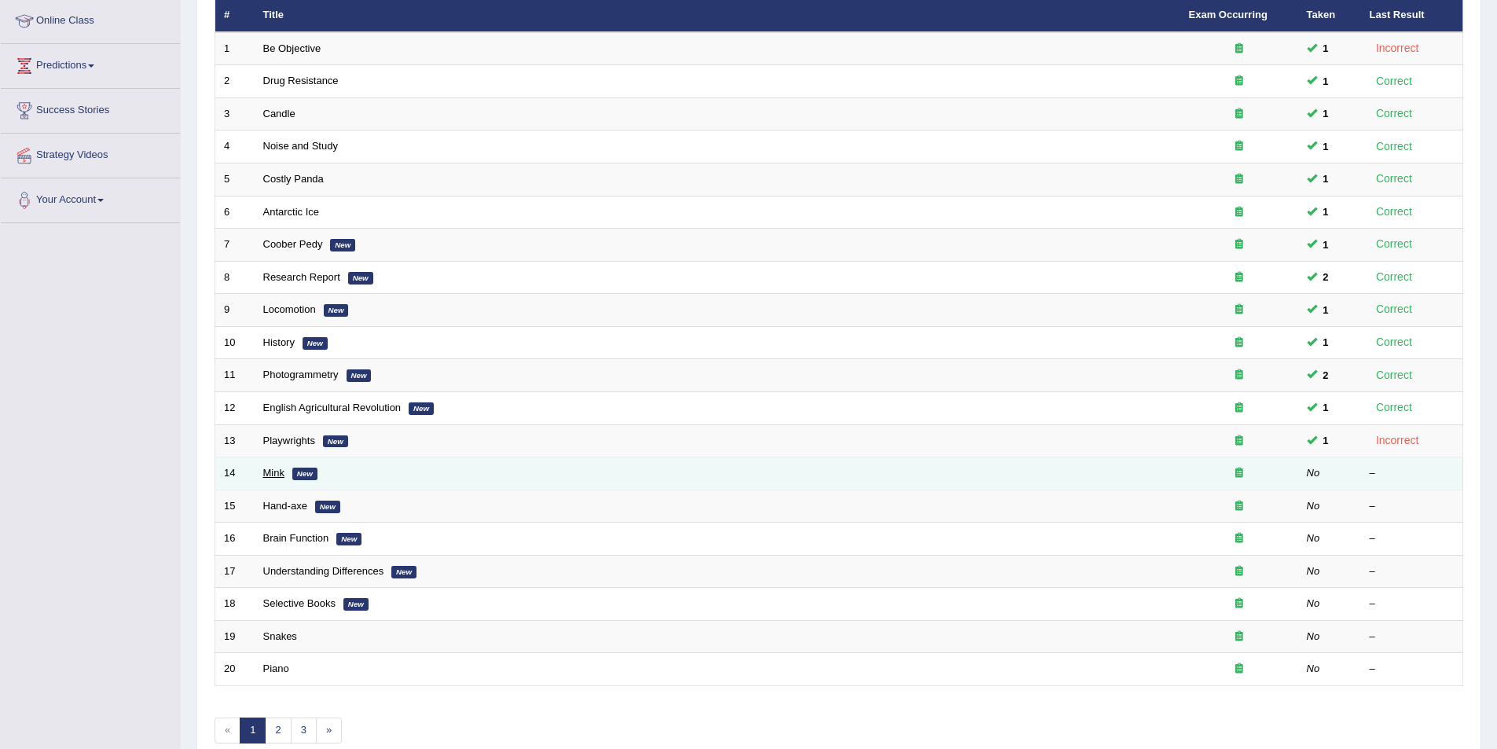
click at [270, 469] on link "Mink" at bounding box center [273, 473] width 21 height 12
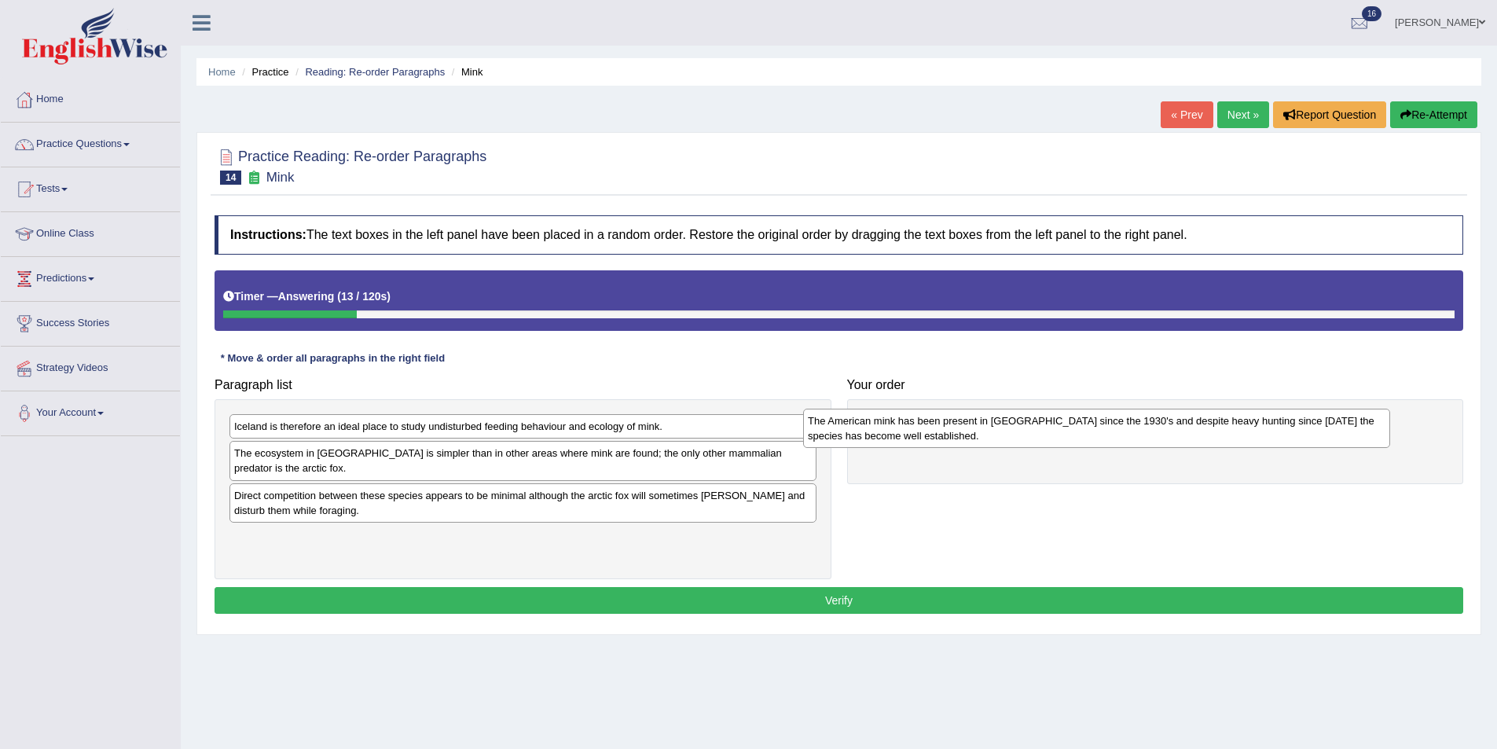
drag, startPoint x: 364, startPoint y: 436, endPoint x: 938, endPoint y: 431, distance: 573.7
click at [938, 431] on div "The American mink has been present in [GEOGRAPHIC_DATA] since the 1930's and de…" at bounding box center [1096, 428] width 587 height 39
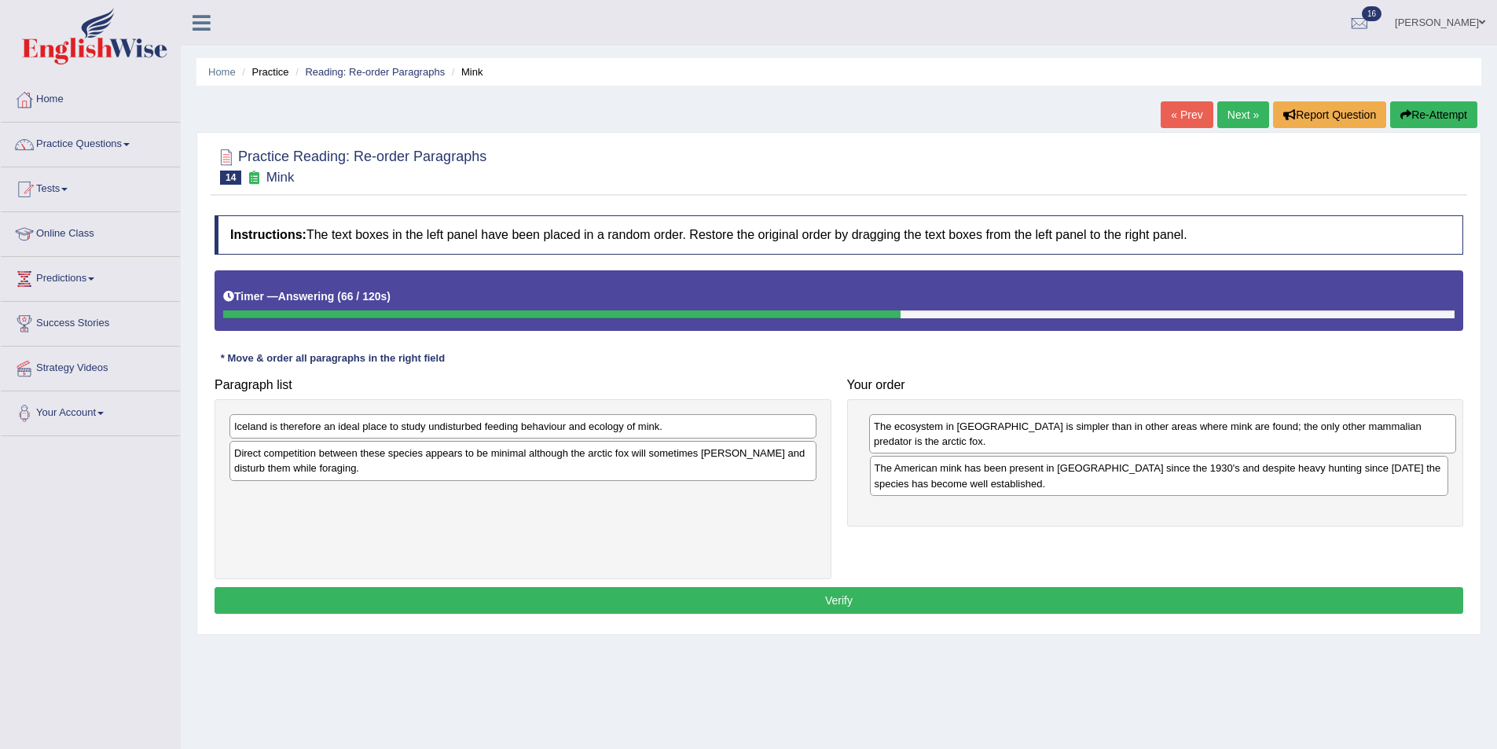
drag, startPoint x: 278, startPoint y: 467, endPoint x: 916, endPoint y: 442, distance: 637.8
click at [916, 442] on div "The ecosystem in [GEOGRAPHIC_DATA] is simpler than in other areas where mink ar…" at bounding box center [1162, 433] width 587 height 39
drag, startPoint x: 933, startPoint y: 442, endPoint x: 942, endPoint y: 486, distance: 44.9
click at [942, 486] on div "The ecosystem in Iceland is simpler than in other areas where mink are found; t…" at bounding box center [1165, 481] width 579 height 39
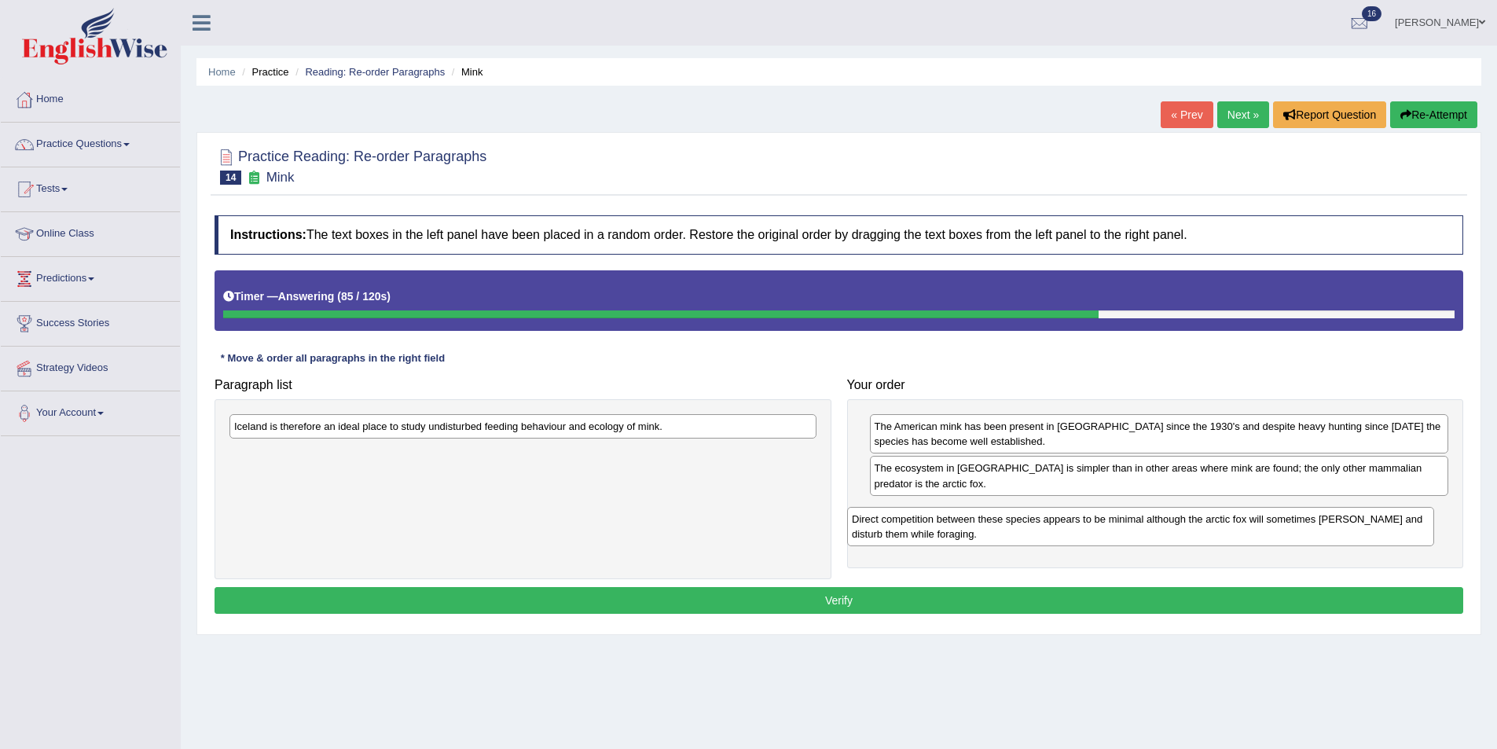
drag, startPoint x: 336, startPoint y: 458, endPoint x: 953, endPoint y: 516, distance: 618.9
click at [954, 522] on div "Direct competition between these species appears to be minimal although the arc…" at bounding box center [1140, 526] width 587 height 39
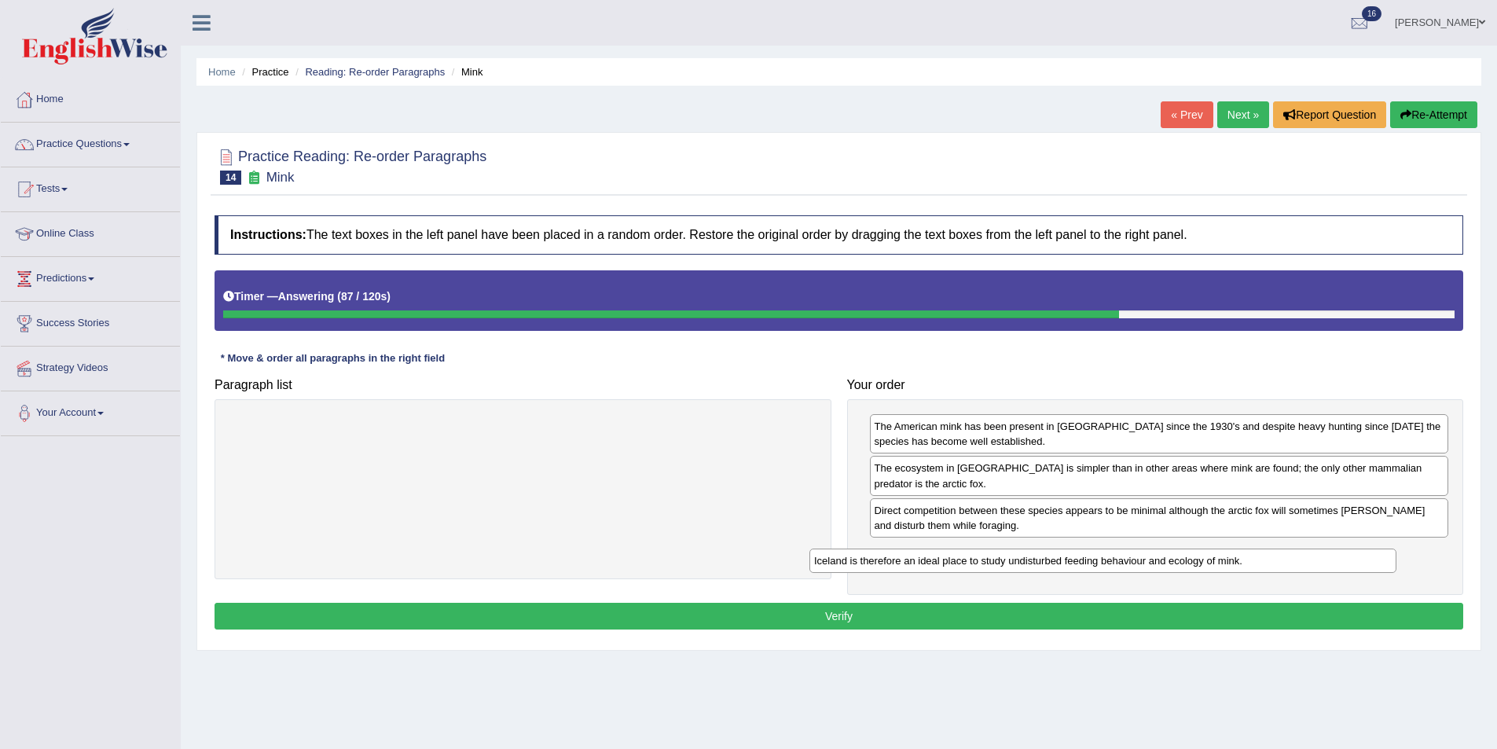
drag, startPoint x: 484, startPoint y: 432, endPoint x: 1077, endPoint y: 567, distance: 607.6
click at [1077, 567] on div "Iceland is therefore an ideal place to study undisturbed feeding behaviour and …" at bounding box center [1102, 561] width 587 height 24
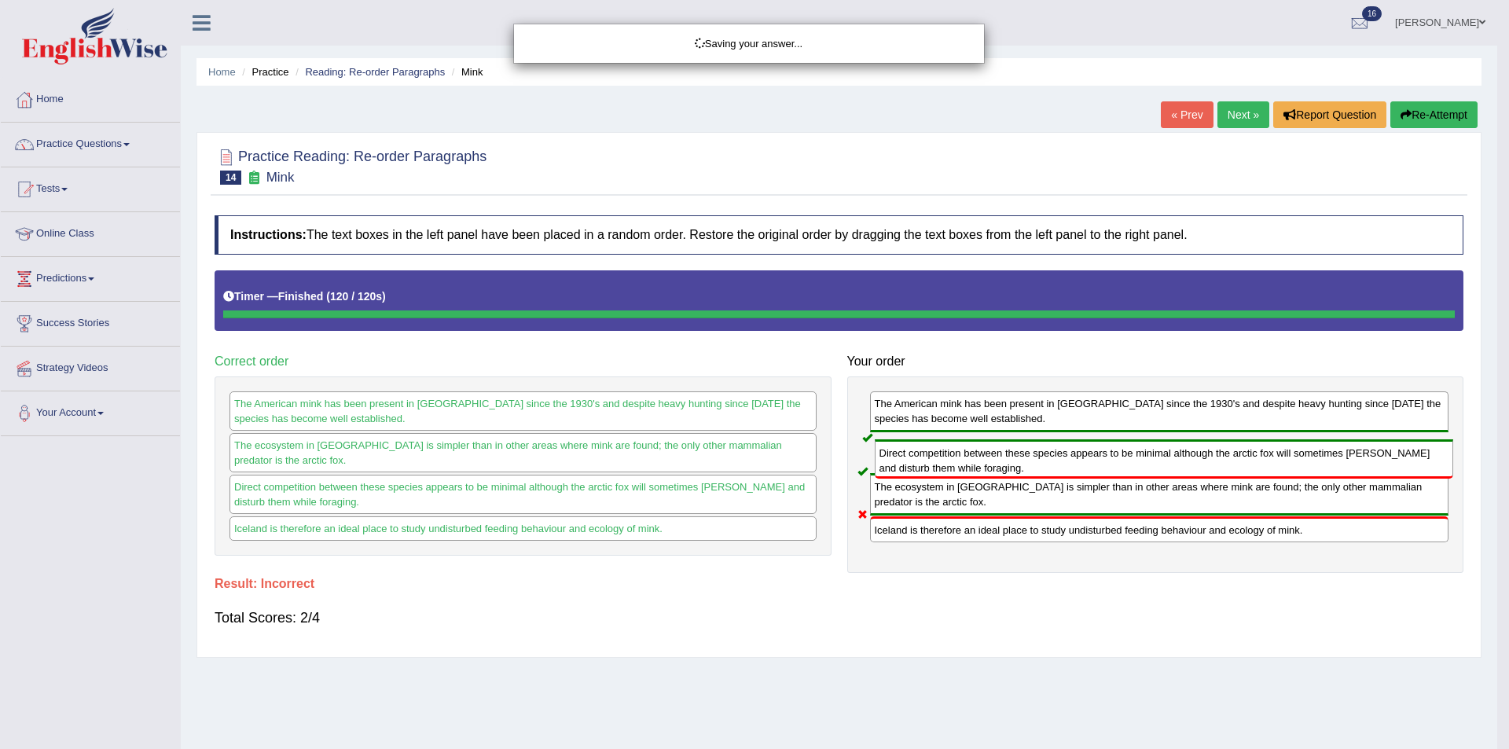
drag, startPoint x: 1015, startPoint y: 529, endPoint x: 1019, endPoint y: 472, distance: 56.8
click at [1019, 472] on body "Toggle navigation Home Practice Questions Speaking Practice Read Aloud Repeat S…" at bounding box center [754, 374] width 1509 height 749
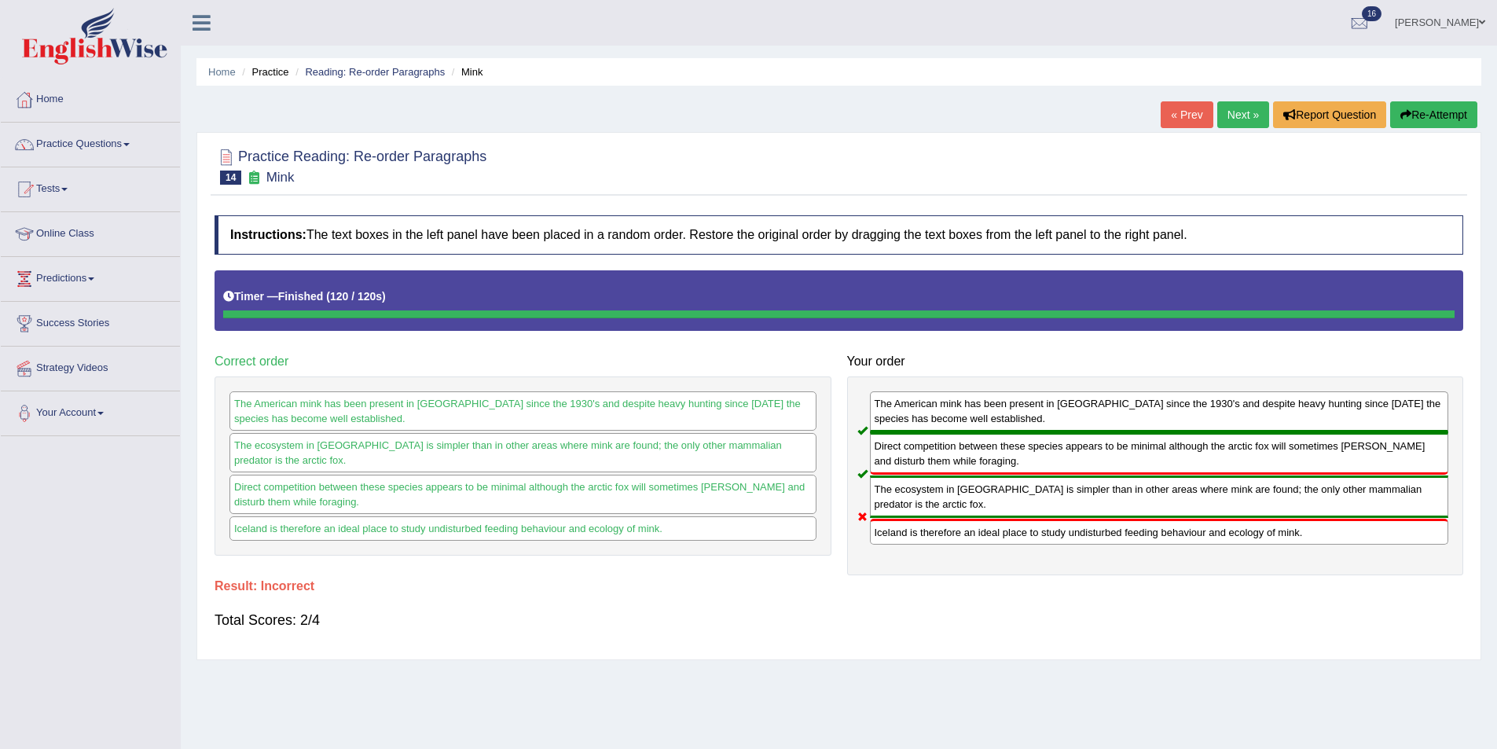
click at [1444, 116] on button "Re-Attempt" at bounding box center [1433, 114] width 87 height 27
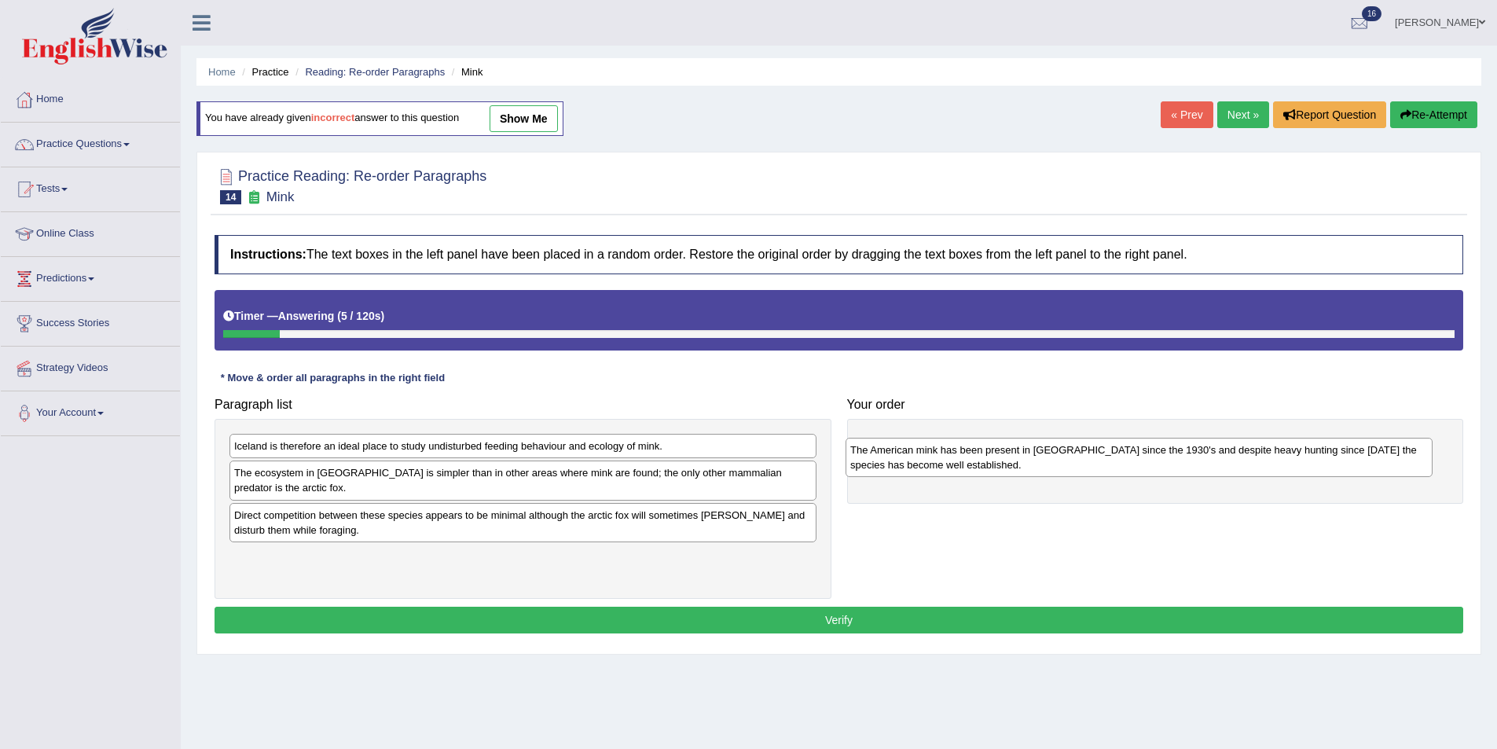
drag, startPoint x: 277, startPoint y: 457, endPoint x: 894, endPoint y: 461, distance: 616.2
click at [894, 461] on div "The American mink has been present in Iceland since the 1930's and despite heav…" at bounding box center [1139, 457] width 587 height 39
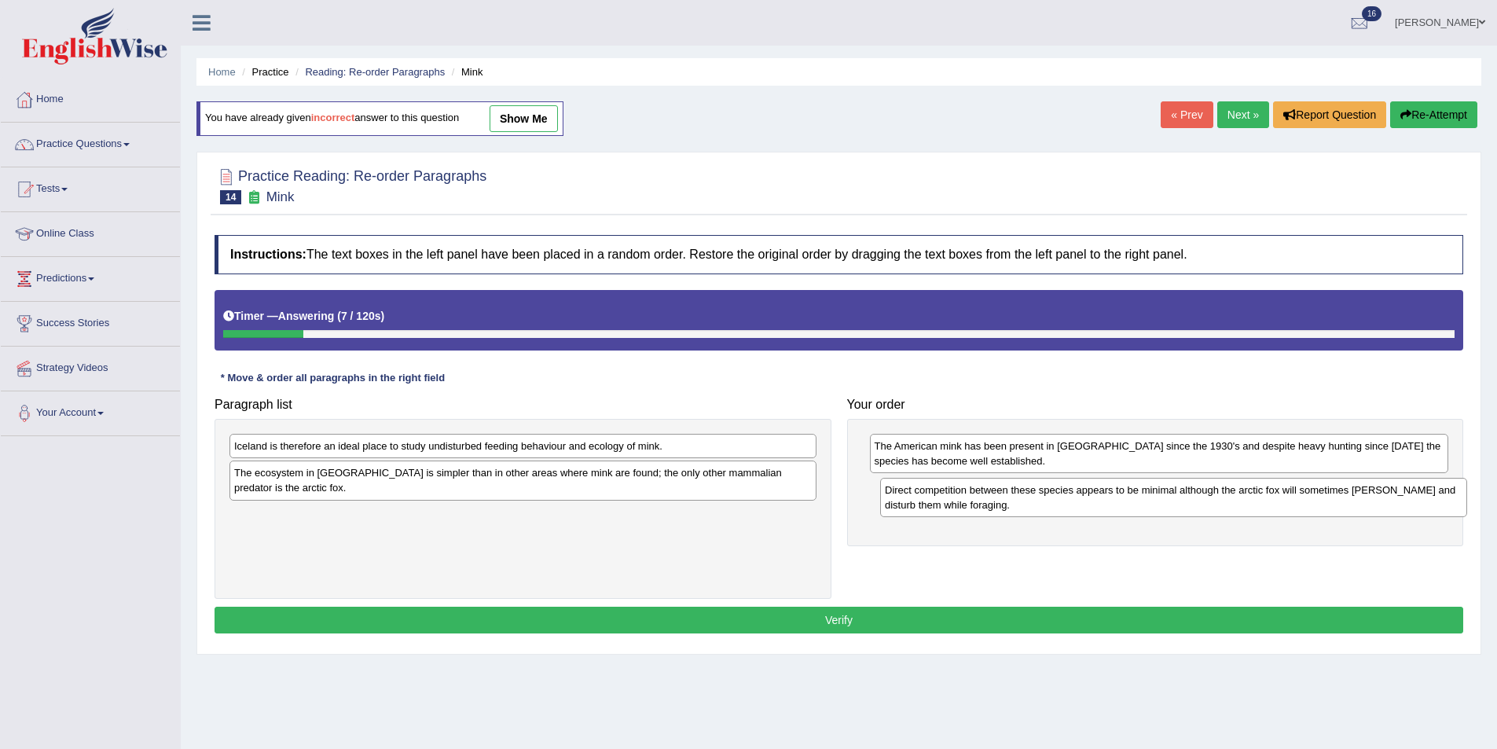
drag, startPoint x: 298, startPoint y: 529, endPoint x: 946, endPoint y: 502, distance: 648.9
click at [948, 504] on div "Direct competition between these species appears to be minimal although the arc…" at bounding box center [1173, 497] width 587 height 39
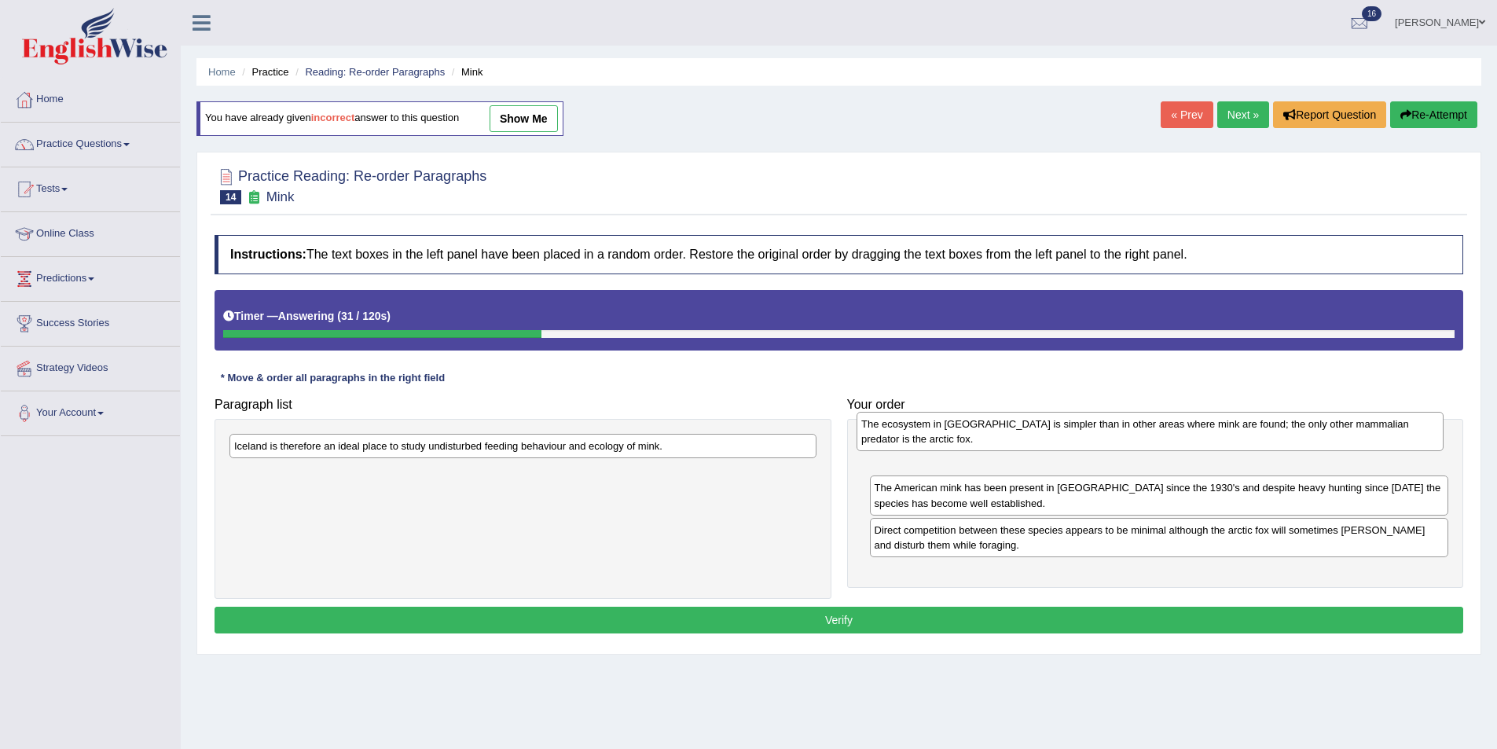
drag, startPoint x: 310, startPoint y: 490, endPoint x: 937, endPoint y: 441, distance: 629.0
click at [937, 441] on div "The ecosystem in Iceland is simpler than in other areas where mink are found; t…" at bounding box center [1150, 431] width 587 height 39
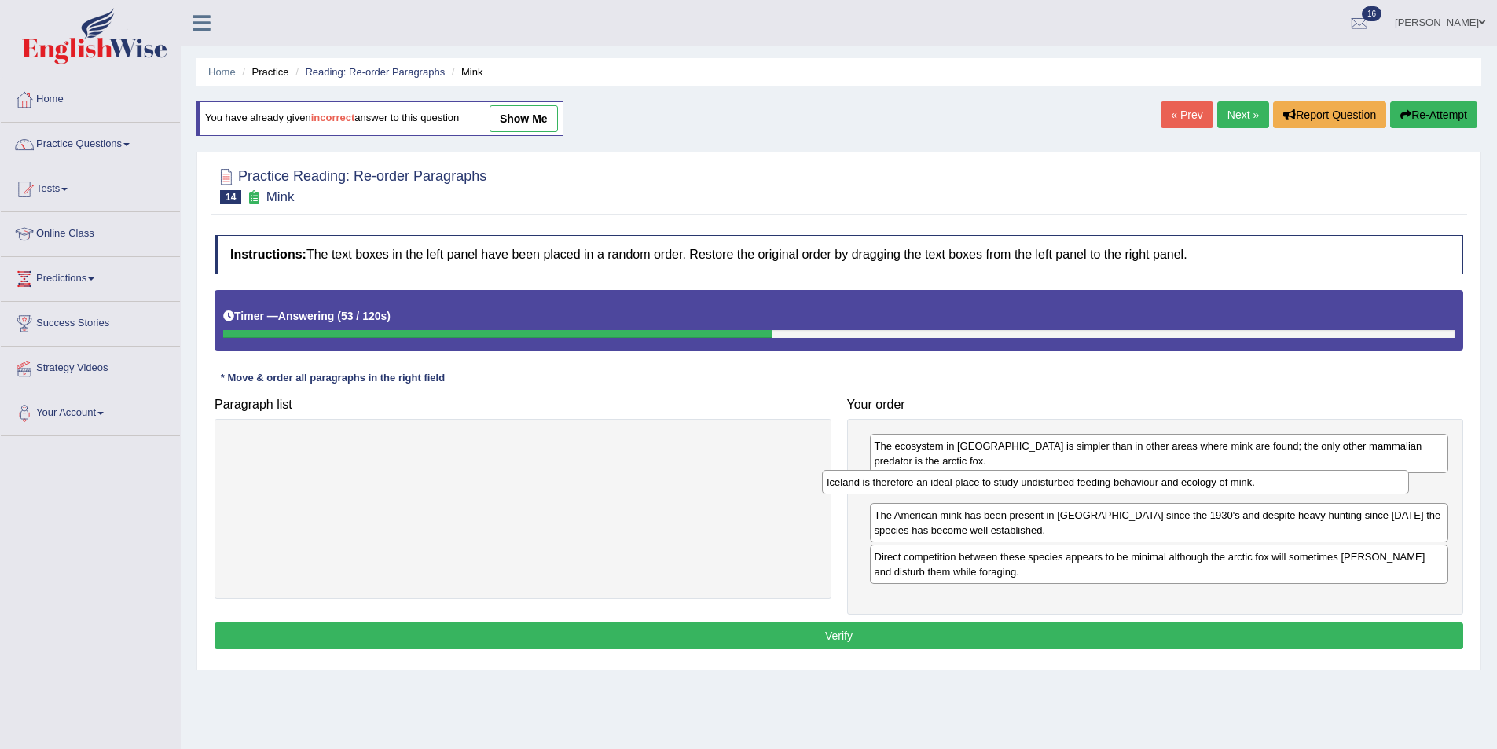
drag, startPoint x: 415, startPoint y: 457, endPoint x: 1010, endPoint y: 494, distance: 596.1
click at [1010, 494] on div "Iceland is therefore an ideal place to study undisturbed feeding behaviour and …" at bounding box center [1115, 482] width 587 height 24
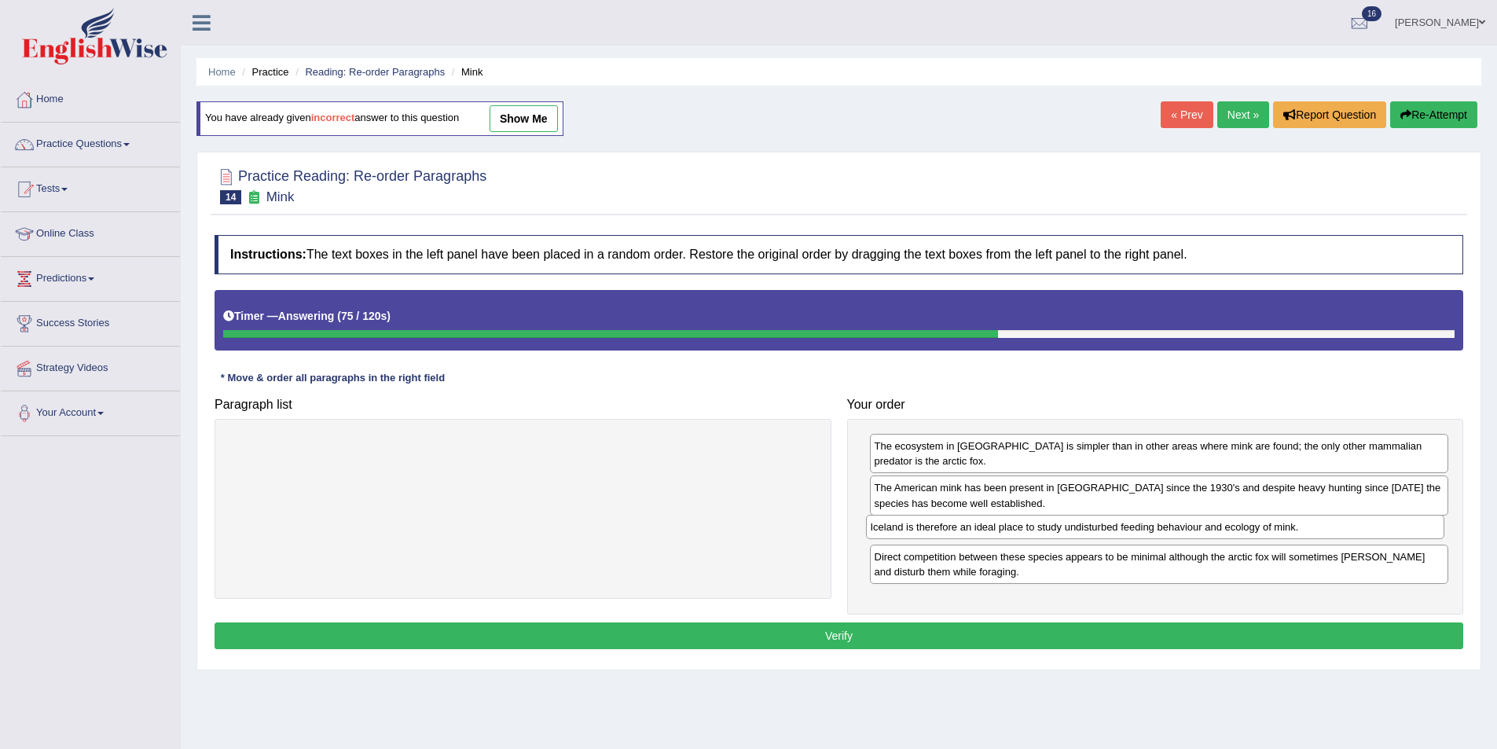
drag, startPoint x: 1021, startPoint y: 486, endPoint x: 1017, endPoint y: 526, distance: 39.5
click at [1017, 526] on div "Iceland is therefore an ideal place to study undisturbed feeding behaviour and …" at bounding box center [1155, 527] width 579 height 24
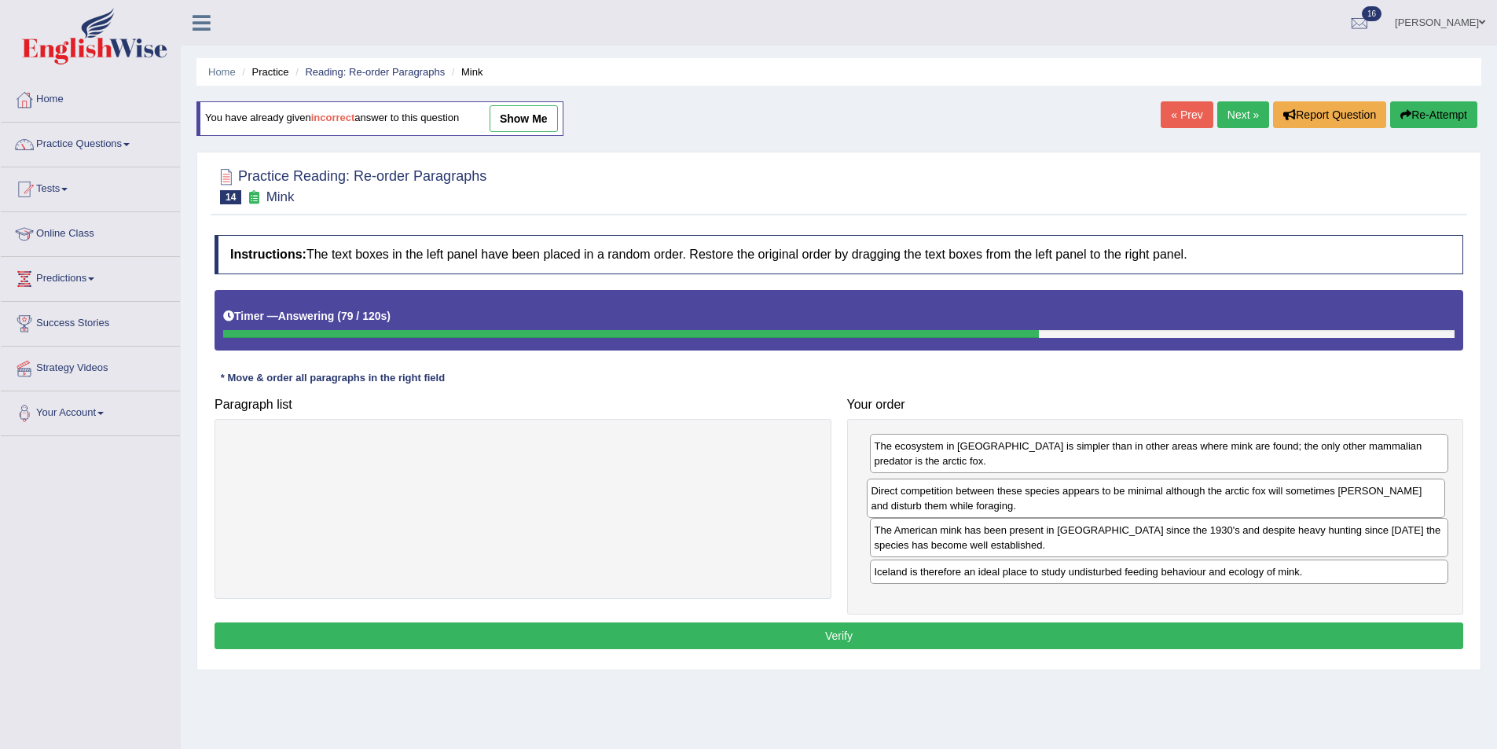
drag, startPoint x: 1010, startPoint y: 577, endPoint x: 1007, endPoint y: 511, distance: 66.1
click at [1007, 511] on div "Direct competition between these species appears to be minimal although the arc…" at bounding box center [1156, 498] width 579 height 39
click at [978, 637] on button "Verify" at bounding box center [839, 635] width 1249 height 27
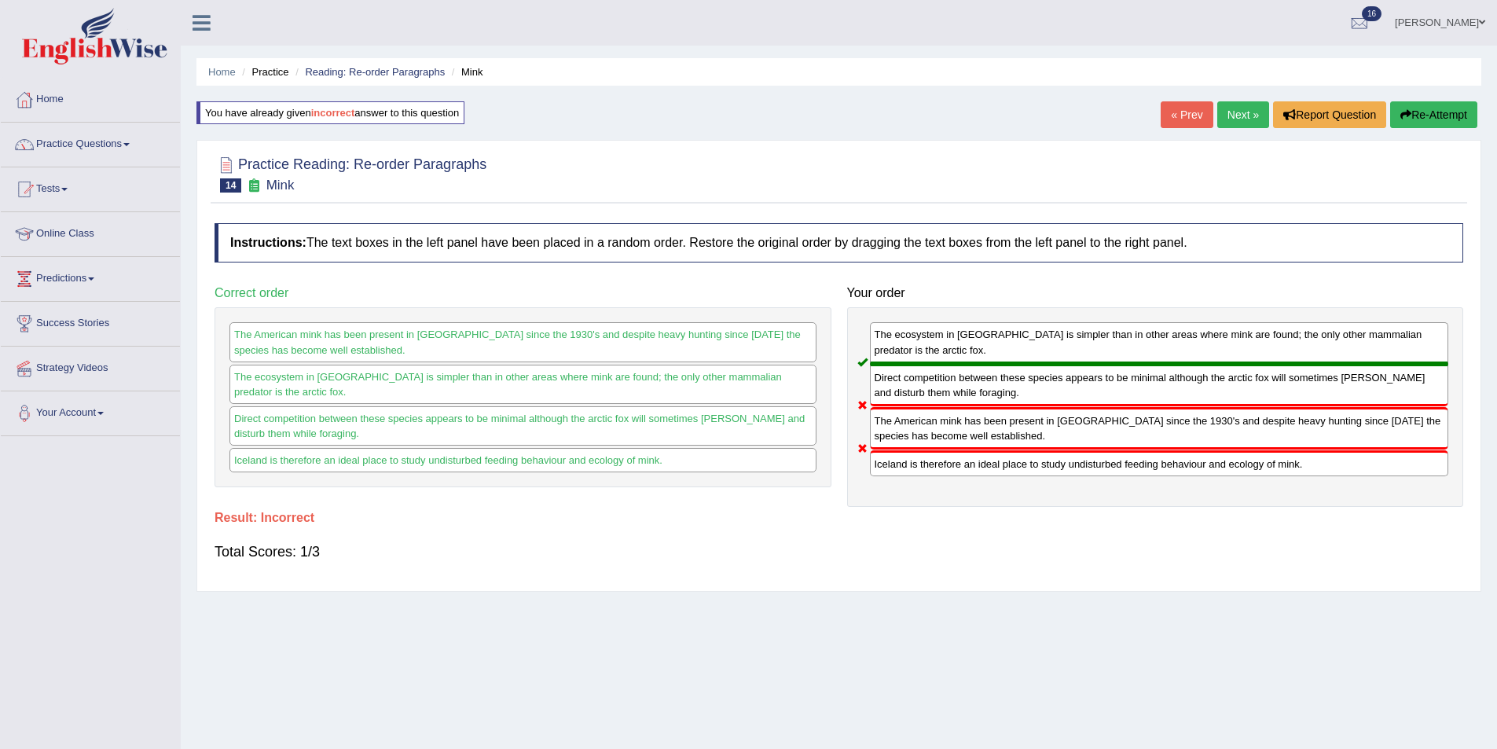
click at [1256, 116] on link "Next »" at bounding box center [1243, 114] width 52 height 27
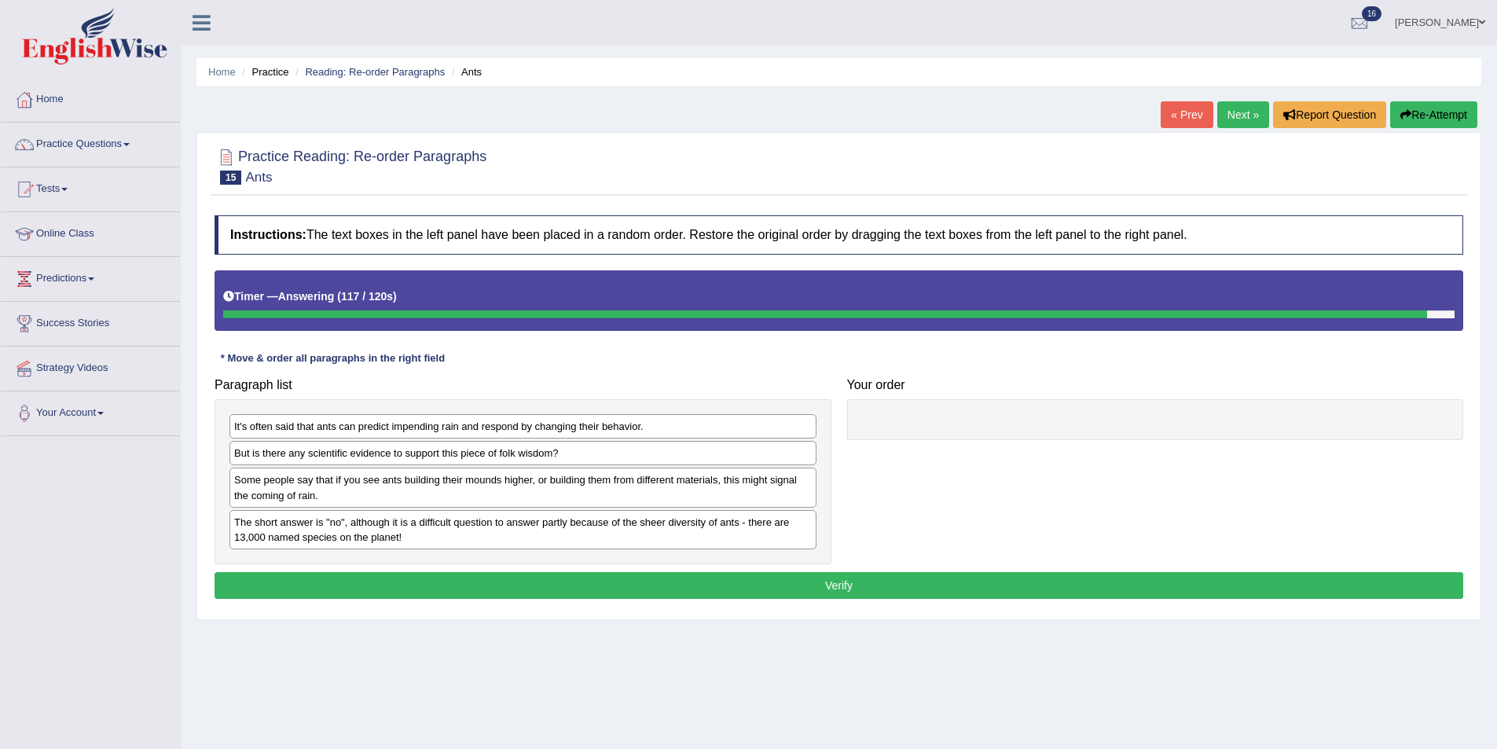
click at [1448, 109] on button "Re-Attempt" at bounding box center [1433, 114] width 87 height 27
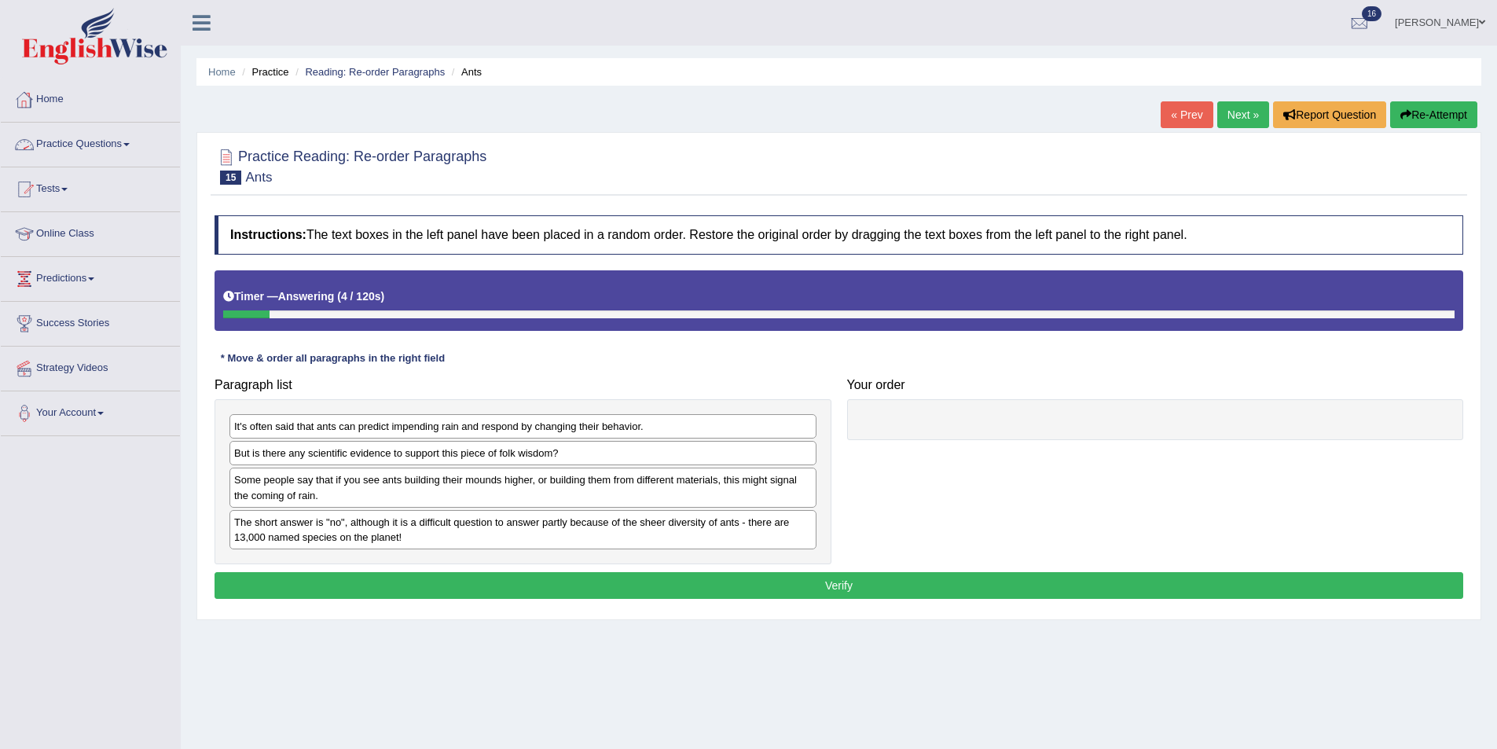
click at [75, 146] on link "Practice Questions" at bounding box center [90, 142] width 179 height 39
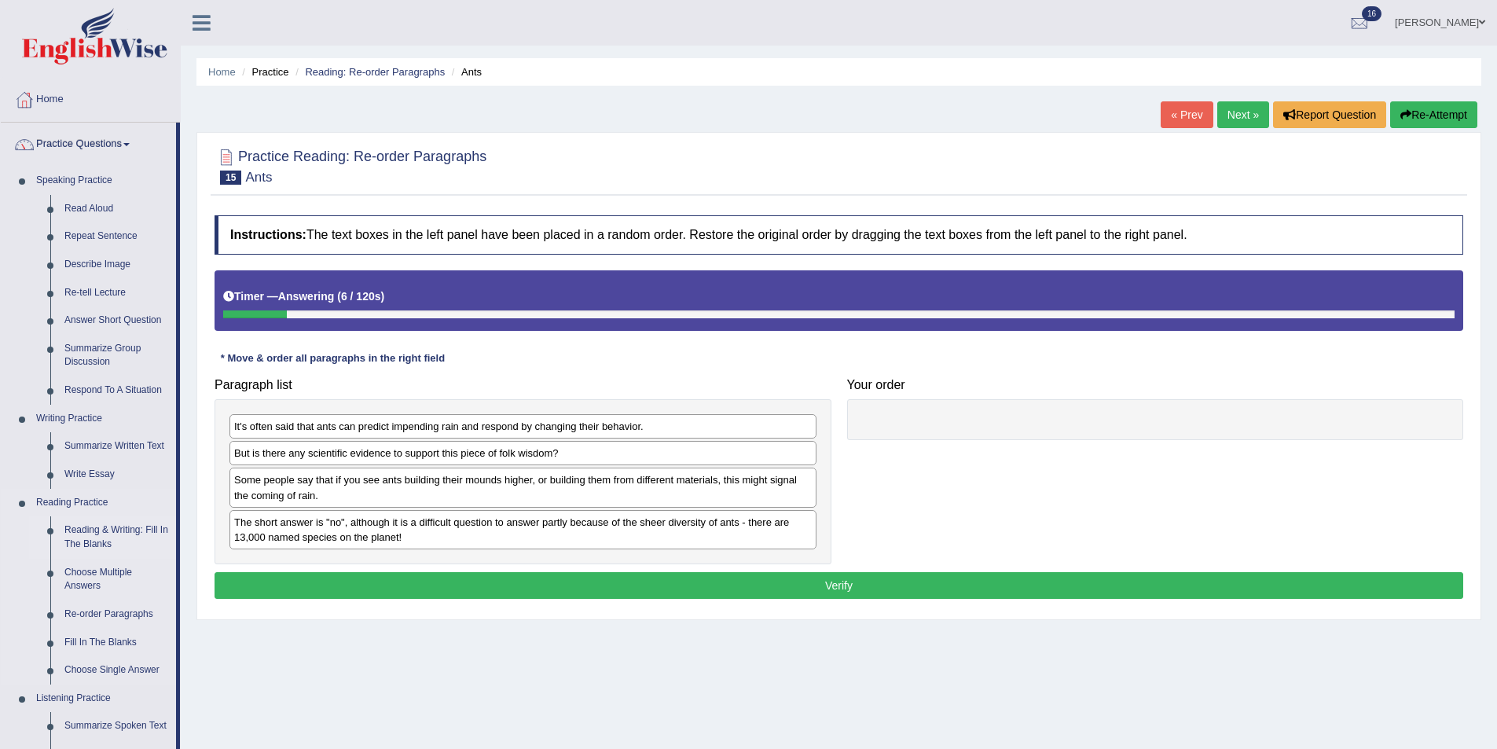
click at [81, 531] on link "Reading & Writing: Fill In The Blanks" at bounding box center [116, 537] width 119 height 42
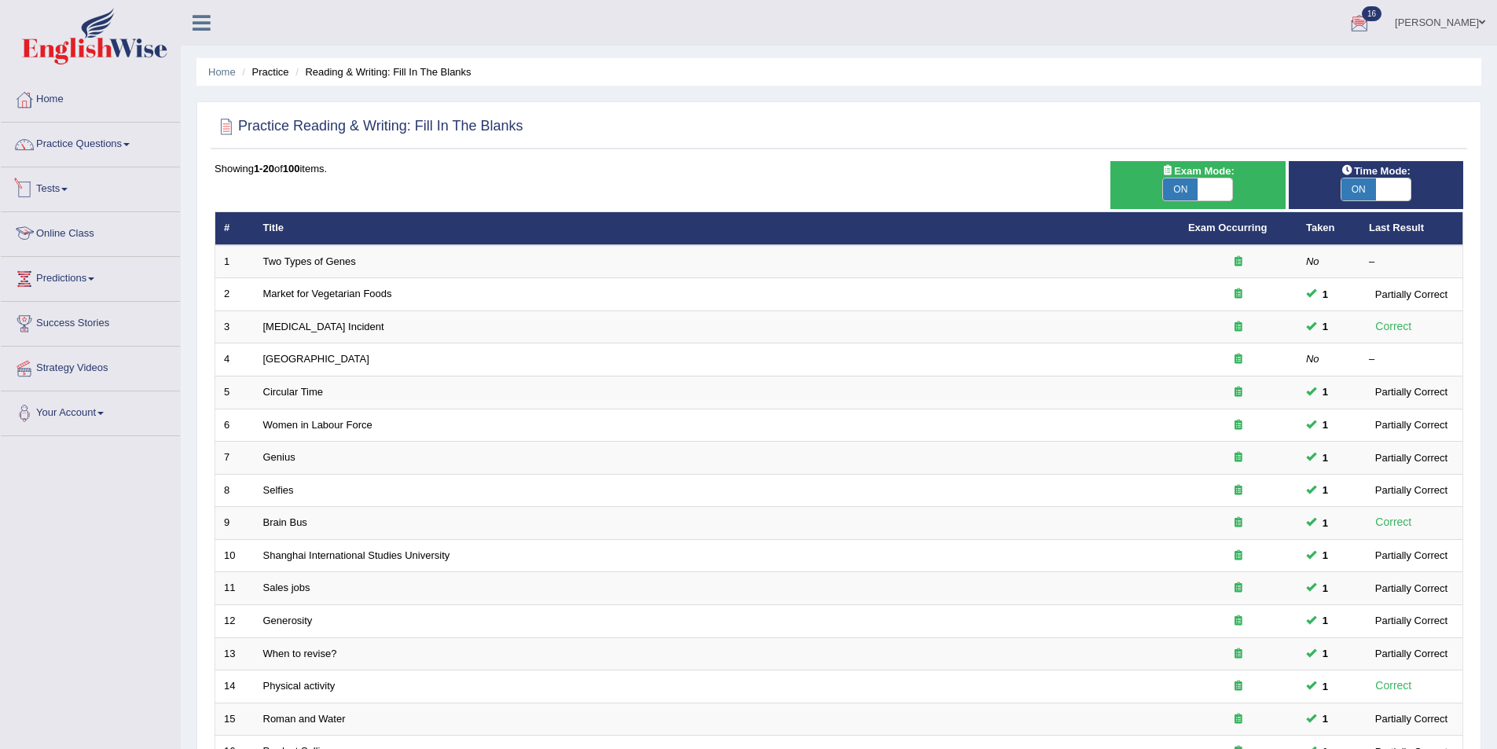
click at [95, 229] on link "Online Class" at bounding box center [90, 231] width 179 height 39
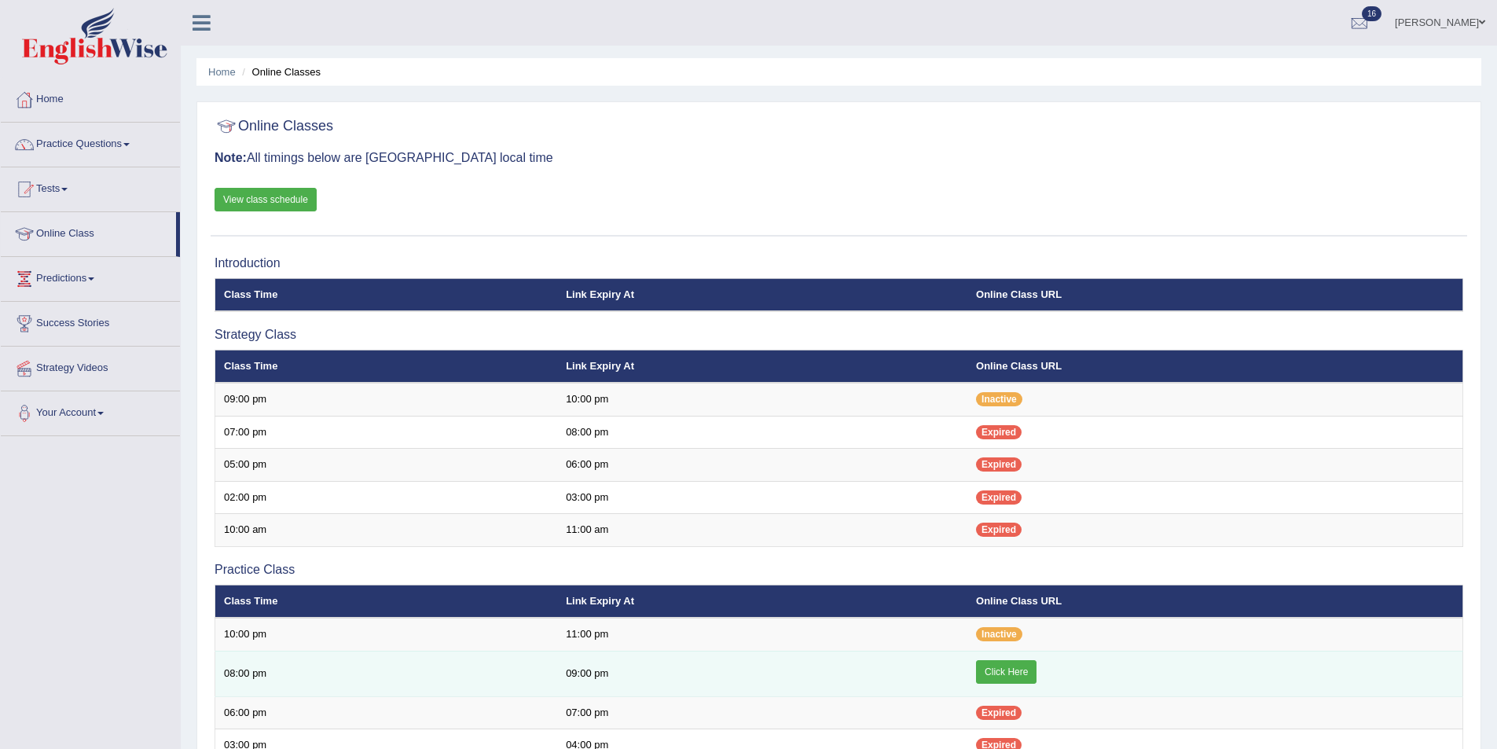
click at [985, 672] on link "Click Here" at bounding box center [1006, 672] width 61 height 24
